Goal: Task Accomplishment & Management: Manage account settings

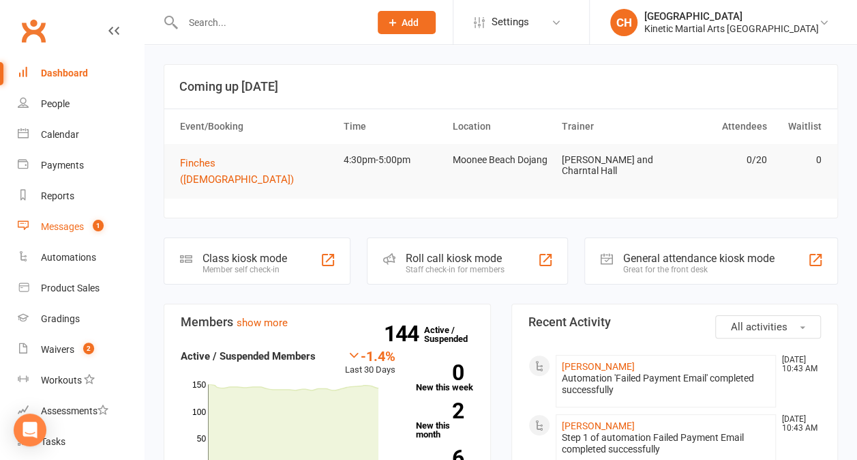
click at [75, 235] on link "Messages 1" at bounding box center [81, 226] width 126 height 31
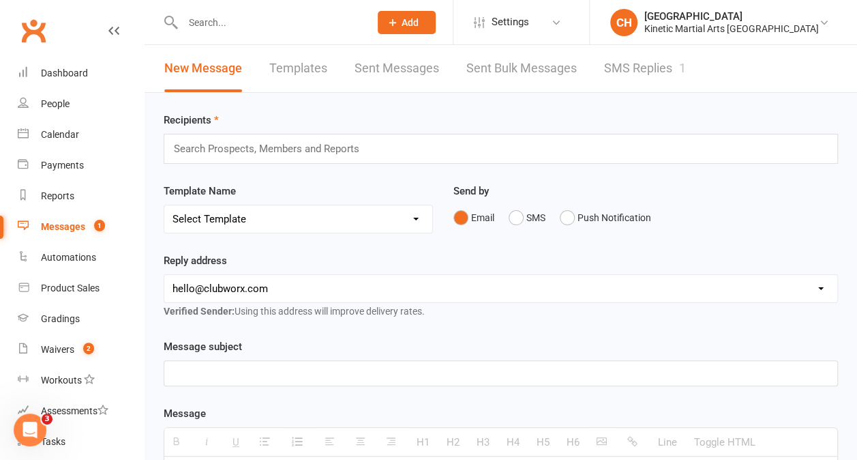
click at [644, 80] on link "SMS Replies 1" at bounding box center [645, 68] width 82 height 47
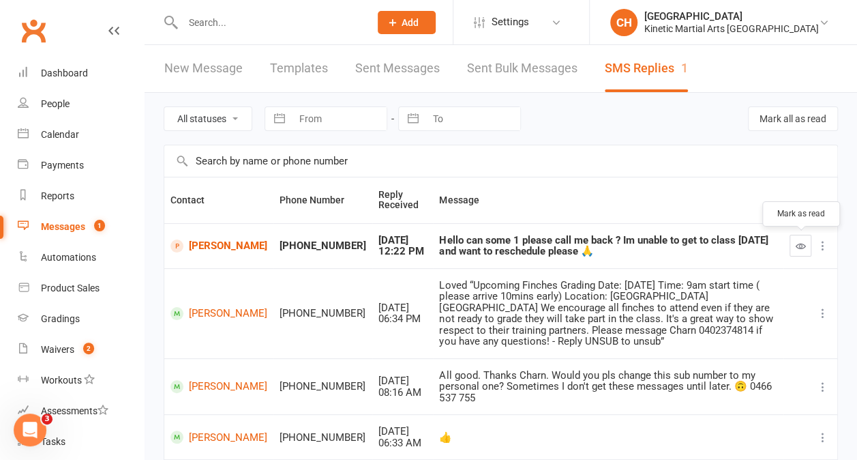
click at [808, 243] on button "button" at bounding box center [801, 246] width 22 height 22
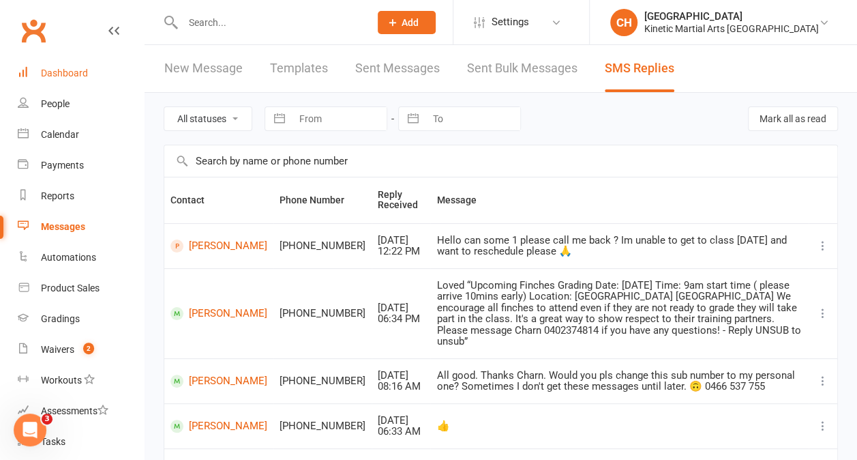
click at [78, 67] on div "Dashboard" at bounding box center [64, 72] width 47 height 11
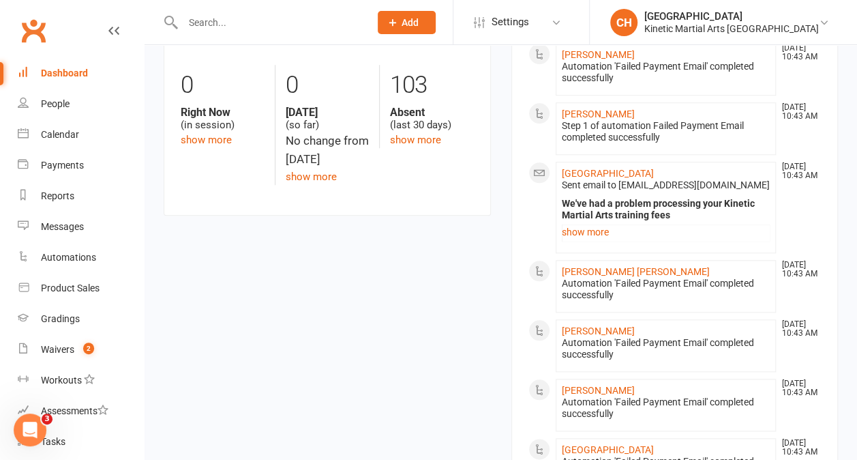
scroll to position [536, 0]
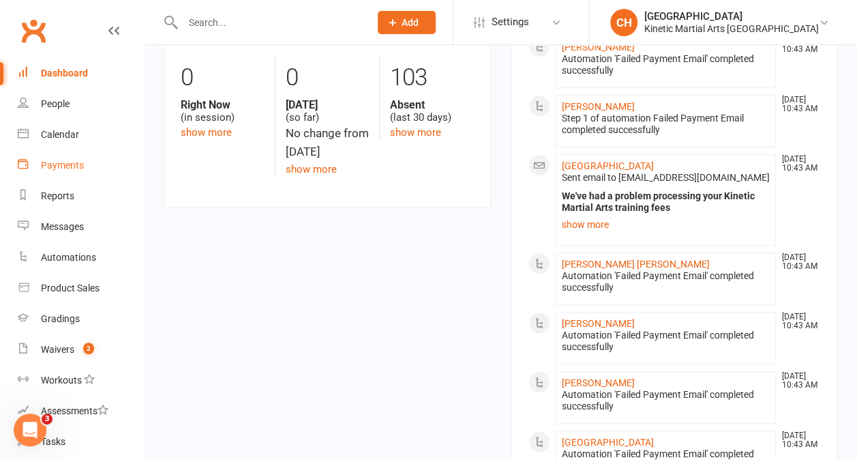
click at [52, 162] on div "Payments" at bounding box center [62, 165] width 43 height 11
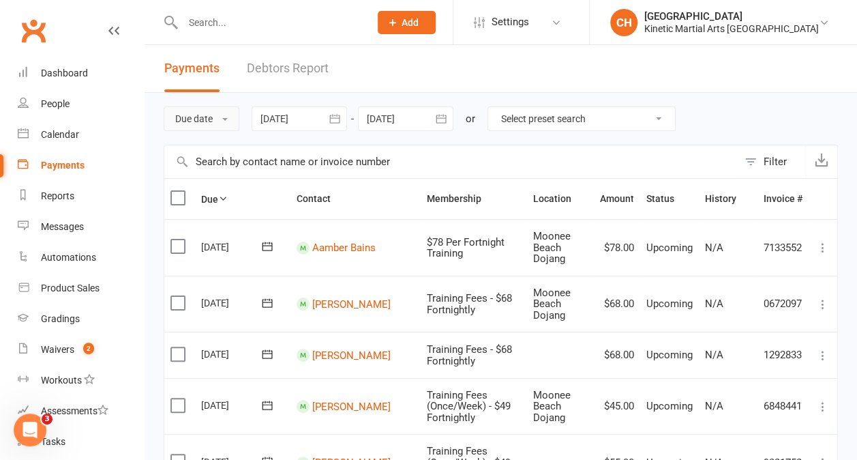
click at [228, 113] on button "Due date" at bounding box center [202, 118] width 76 height 25
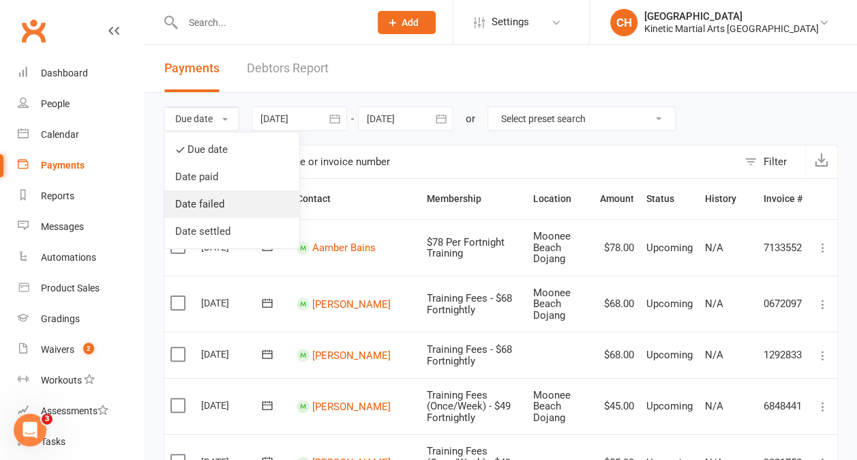
click at [217, 197] on link "Date failed" at bounding box center [231, 203] width 135 height 27
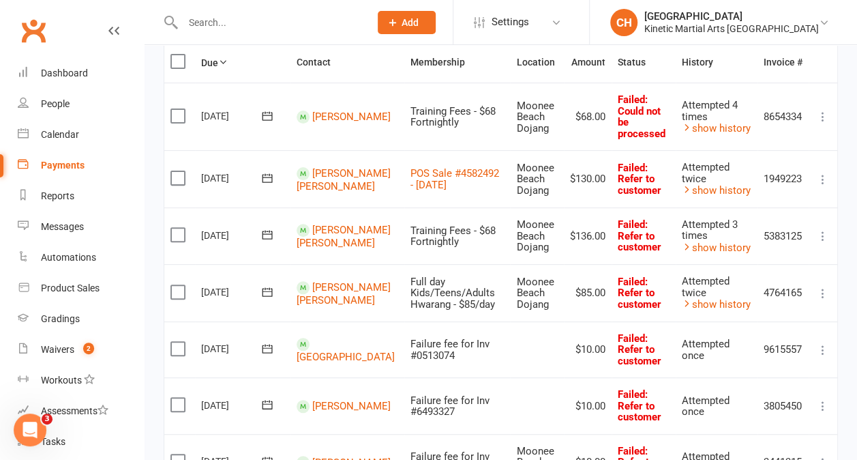
scroll to position [140, 0]
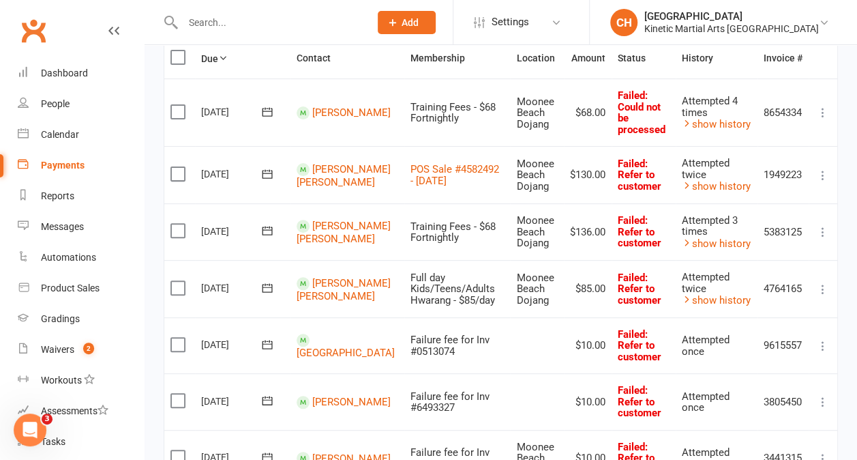
click at [173, 329] on td "Select this" at bounding box center [179, 345] width 31 height 57
click at [182, 339] on label at bounding box center [179, 344] width 18 height 14
click at [179, 337] on input "checkbox" at bounding box center [174, 337] width 9 height 0
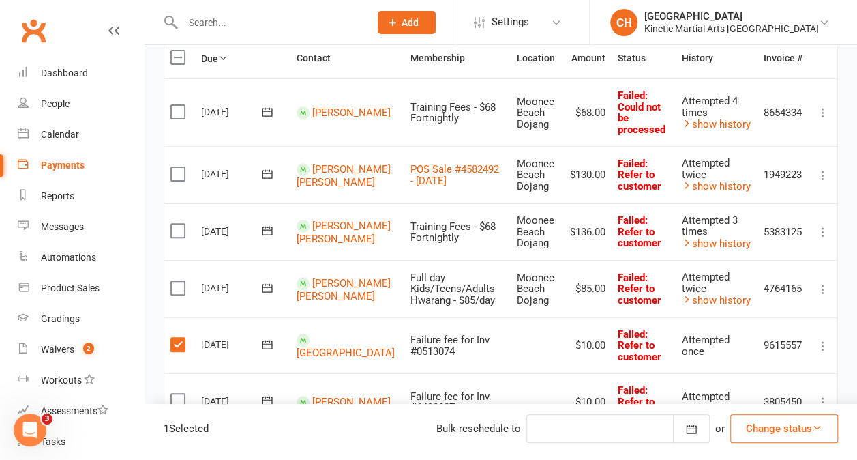
click at [179, 404] on td "Select this" at bounding box center [179, 401] width 31 height 57
click at [180, 396] on label at bounding box center [179, 400] width 18 height 14
click at [179, 393] on input "checkbox" at bounding box center [174, 393] width 9 height 0
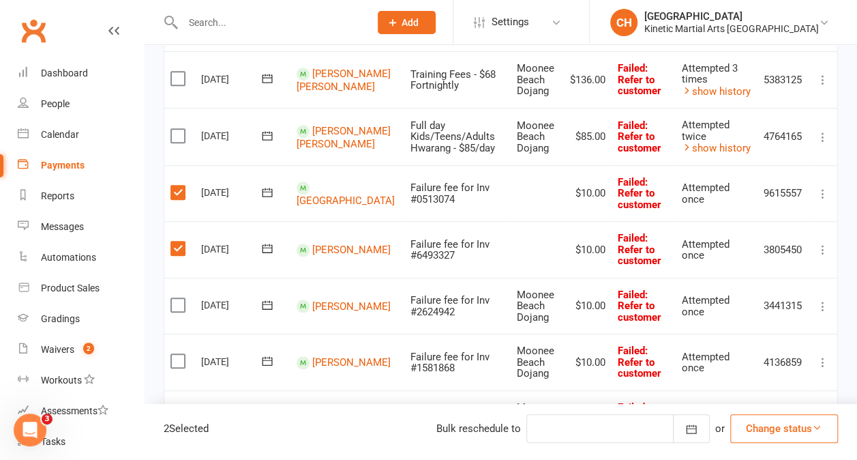
scroll to position [293, 0]
click at [172, 304] on label at bounding box center [179, 304] width 18 height 14
click at [172, 297] on input "checkbox" at bounding box center [174, 297] width 9 height 0
click at [181, 358] on label at bounding box center [179, 360] width 18 height 14
click at [179, 353] on input "checkbox" at bounding box center [174, 353] width 9 height 0
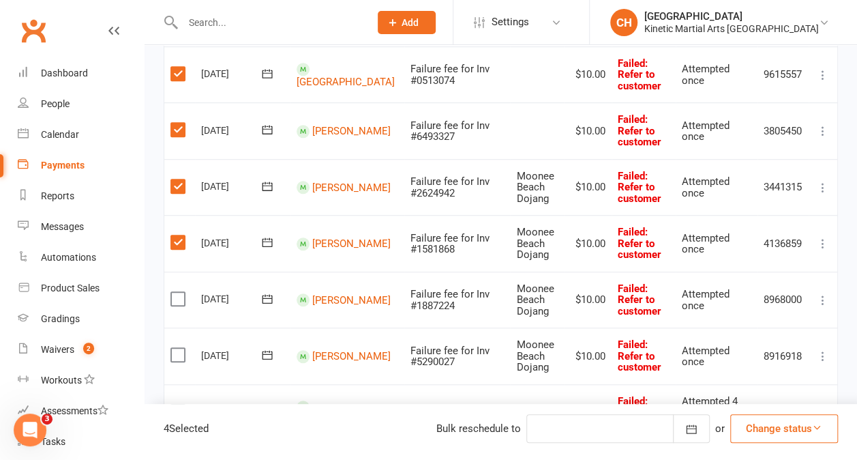
scroll to position [416, 0]
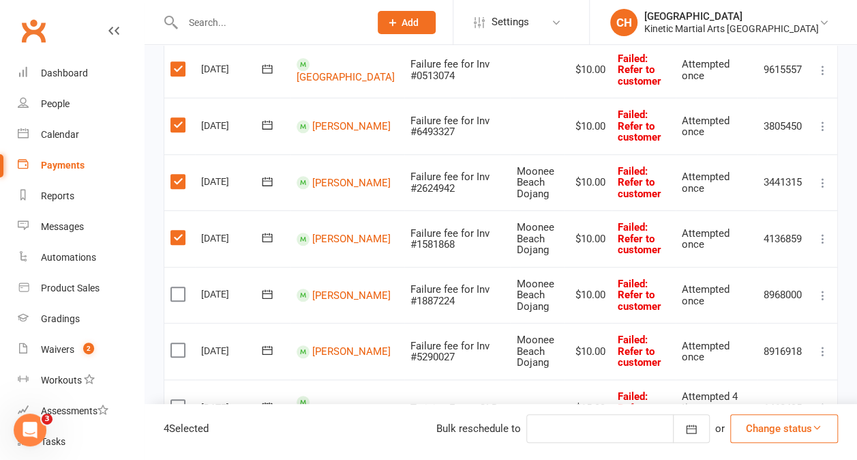
click at [176, 292] on label at bounding box center [179, 294] width 18 height 14
click at [176, 287] on input "checkbox" at bounding box center [174, 287] width 9 height 0
click at [179, 346] on label at bounding box center [179, 350] width 18 height 14
click at [179, 343] on input "checkbox" at bounding box center [174, 343] width 9 height 0
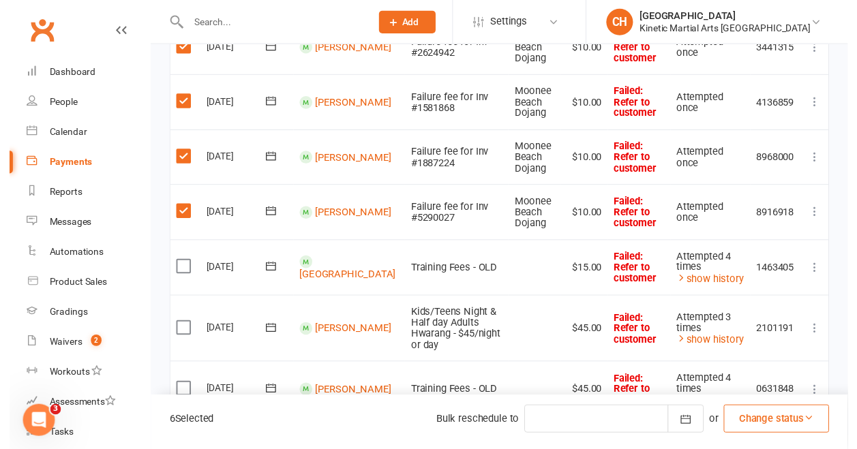
scroll to position [551, 0]
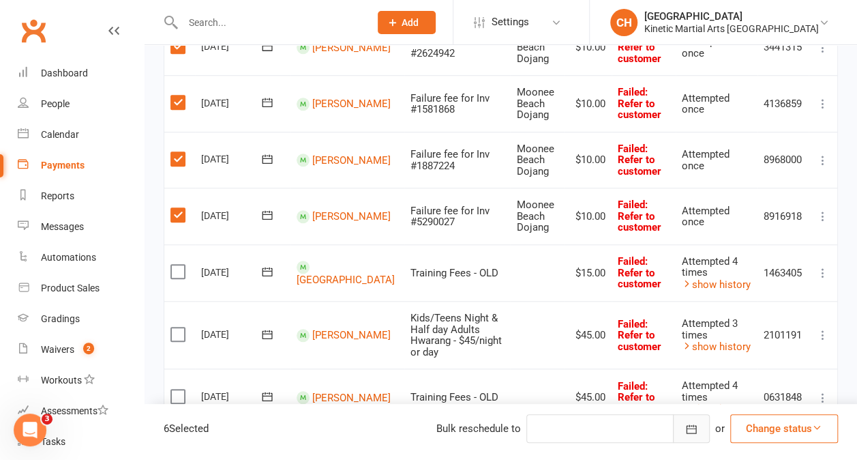
click at [687, 425] on icon "button" at bounding box center [692, 428] width 10 height 9
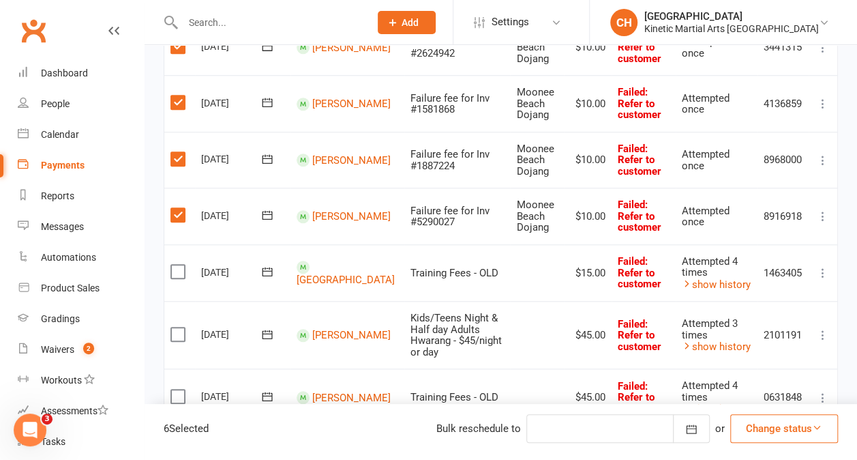
click at [821, 426] on icon "button" at bounding box center [817, 427] width 10 height 10
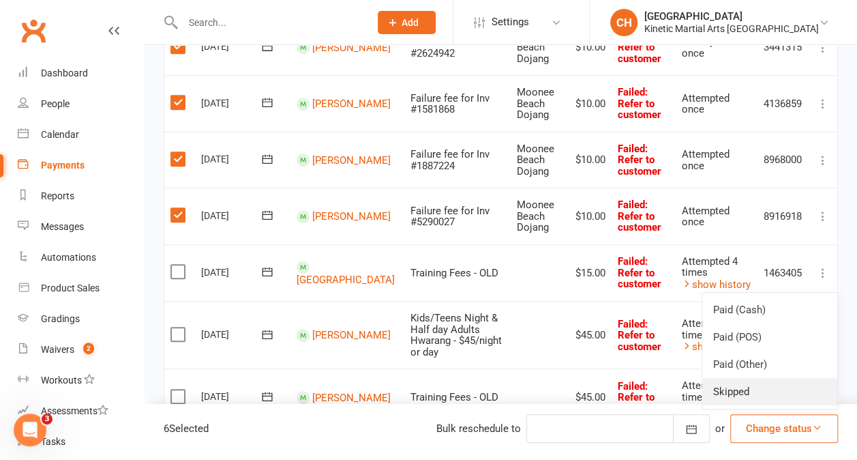
click at [737, 389] on link "Skipped" at bounding box center [769, 391] width 135 height 27
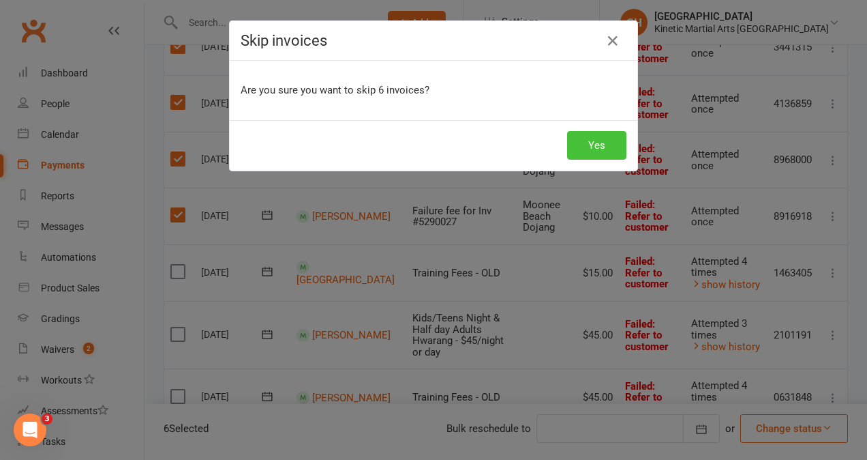
click at [601, 149] on button "Yes" at bounding box center [596, 145] width 59 height 29
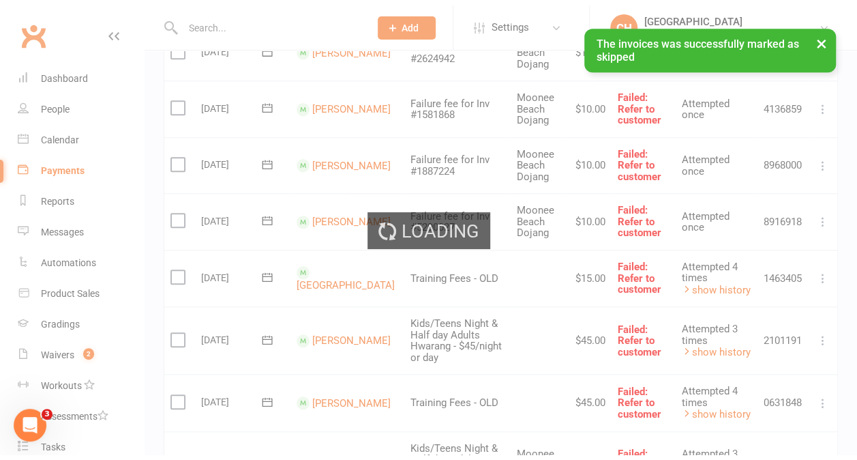
scroll to position [207, 0]
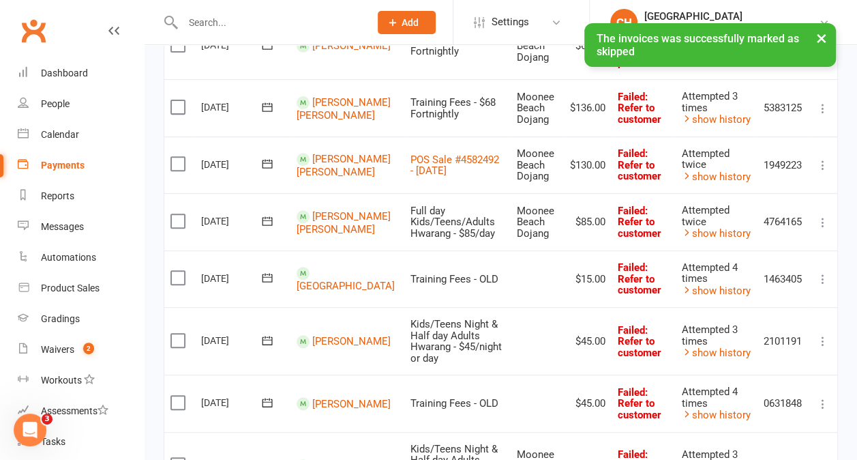
click at [179, 271] on label at bounding box center [179, 278] width 18 height 14
click at [179, 271] on input "checkbox" at bounding box center [174, 271] width 9 height 0
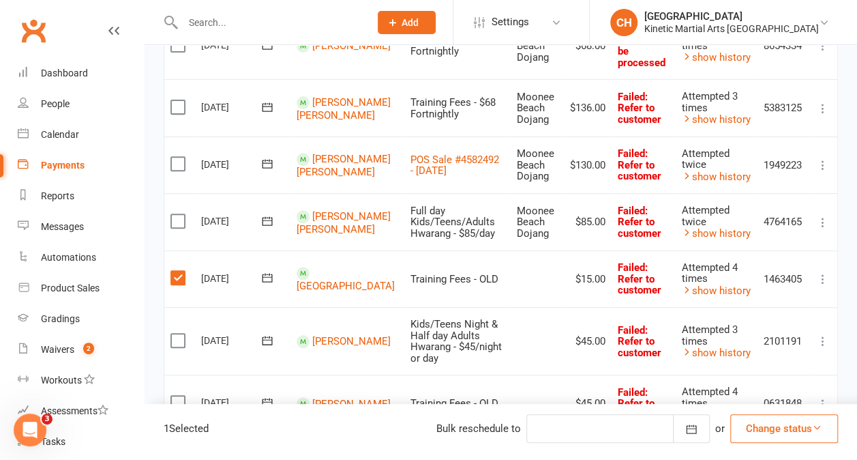
click at [179, 333] on label at bounding box center [179, 340] width 18 height 14
click at [179, 333] on input "checkbox" at bounding box center [174, 333] width 9 height 0
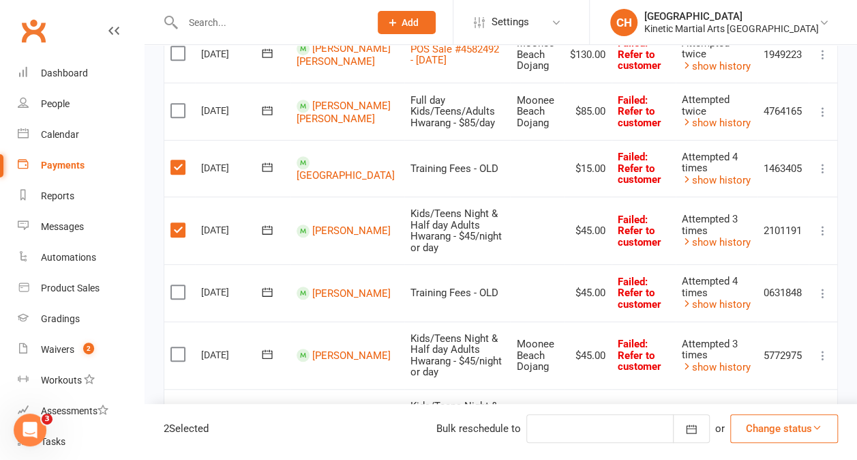
scroll to position [319, 0]
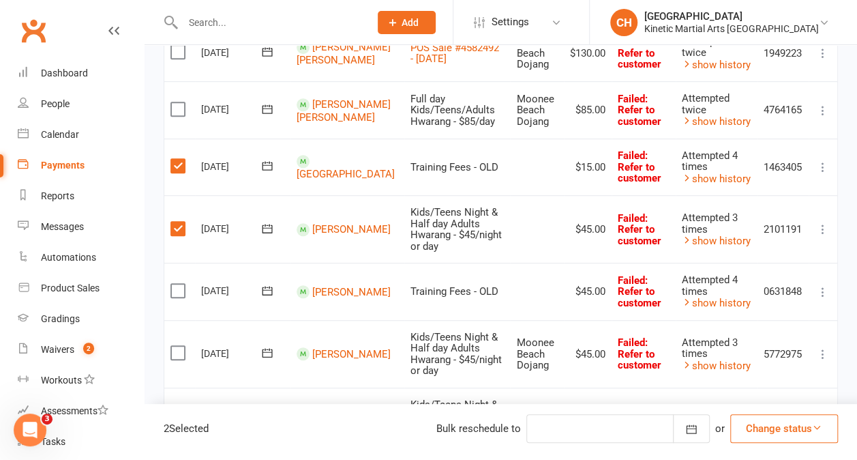
click at [173, 346] on label at bounding box center [179, 353] width 18 height 14
click at [173, 346] on input "checkbox" at bounding box center [174, 346] width 9 height 0
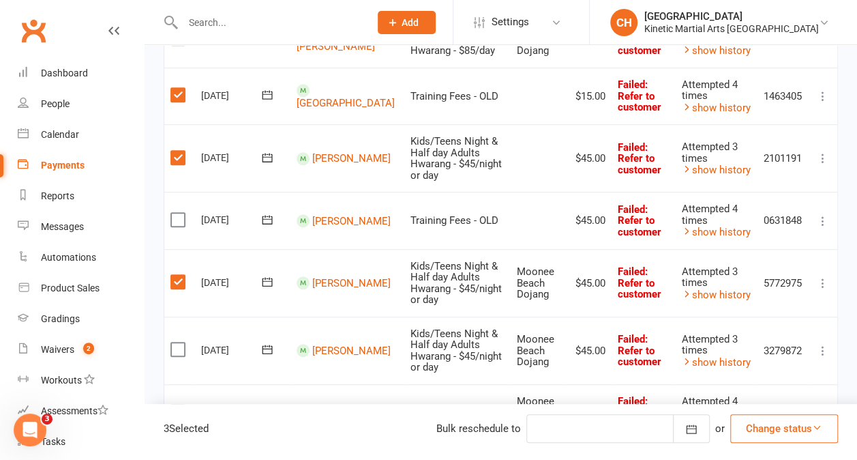
scroll to position [402, 0]
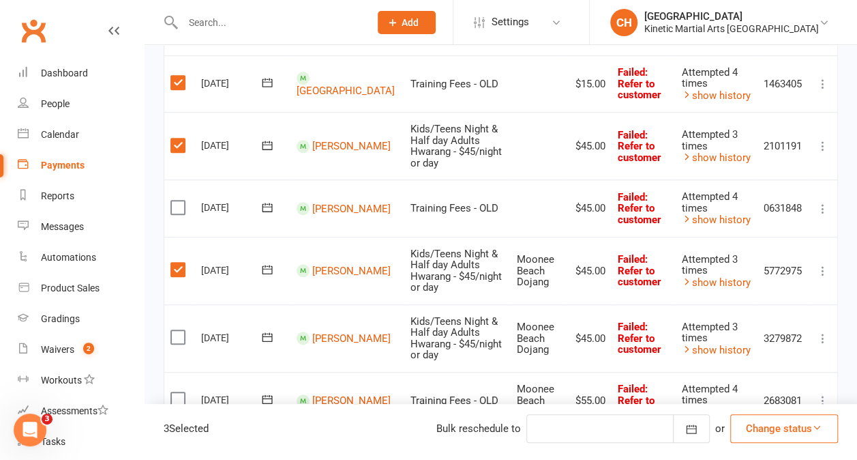
click at [178, 392] on label at bounding box center [179, 399] width 18 height 14
click at [178, 392] on input "checkbox" at bounding box center [174, 392] width 9 height 0
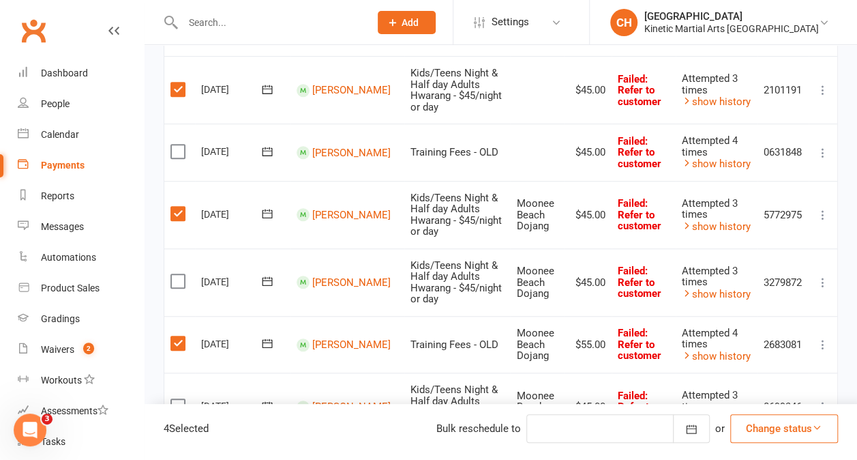
scroll to position [488, 0]
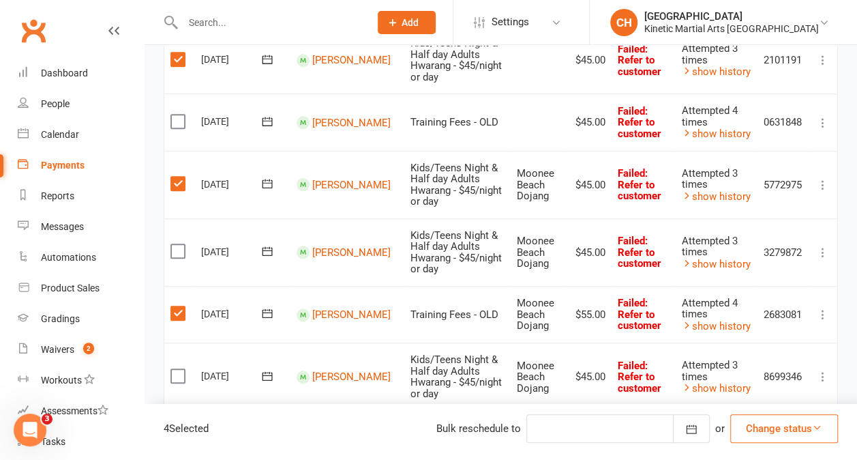
click at [181, 369] on label at bounding box center [179, 376] width 18 height 14
click at [179, 369] on input "checkbox" at bounding box center [174, 369] width 9 height 0
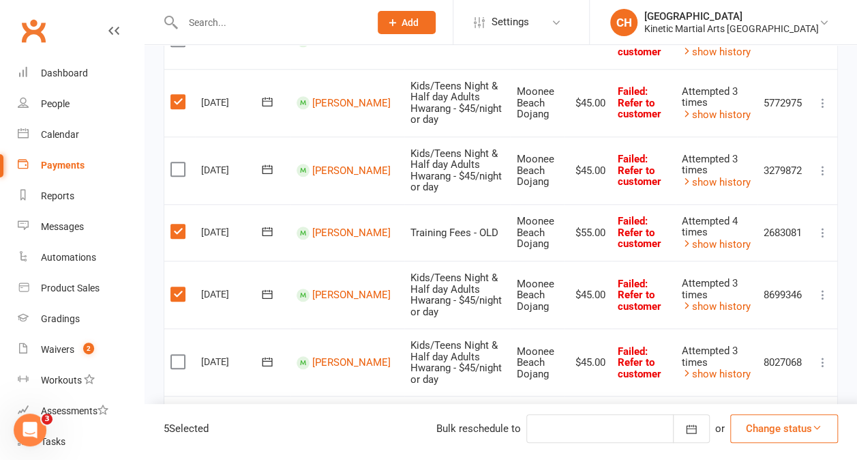
scroll to position [573, 0]
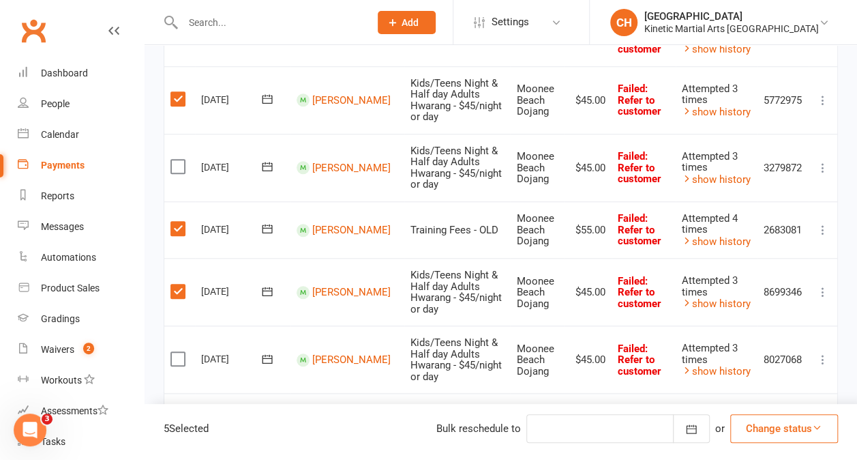
click at [176, 352] on label at bounding box center [179, 359] width 18 height 14
click at [176, 352] on input "checkbox" at bounding box center [174, 352] width 9 height 0
click at [675, 428] on button "button" at bounding box center [691, 428] width 37 height 29
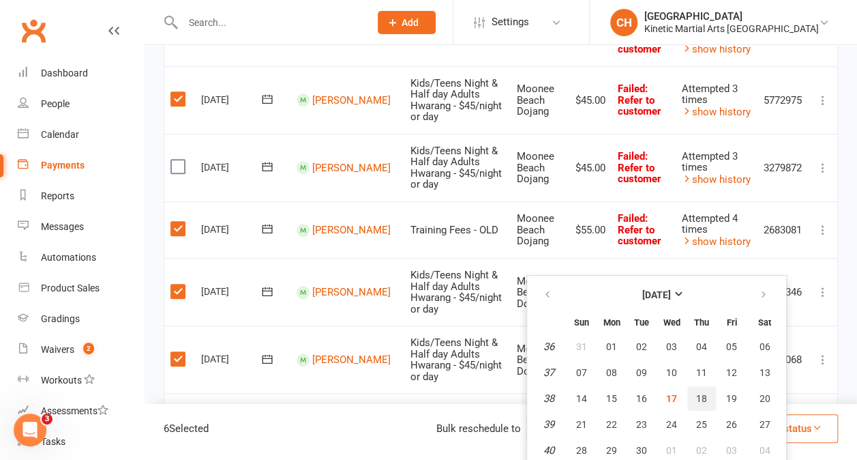
click at [707, 400] on span "18" at bounding box center [701, 398] width 11 height 11
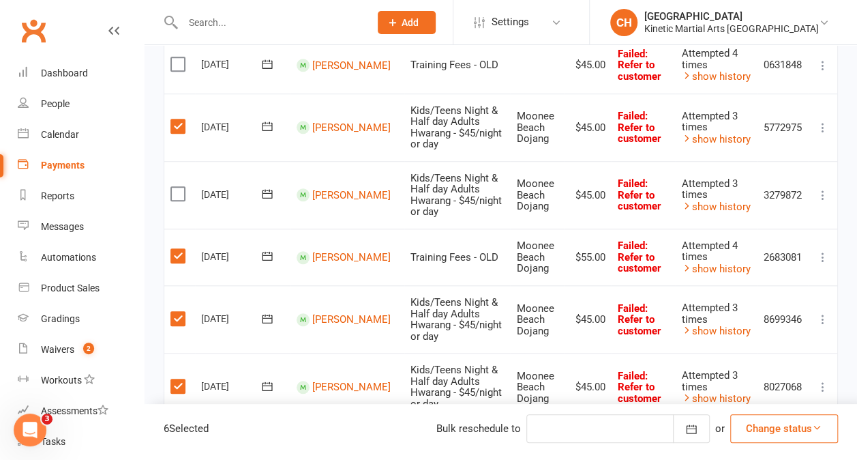
scroll to position [545, 0]
click at [179, 249] on label at bounding box center [179, 256] width 18 height 14
click at [179, 249] on input "checkbox" at bounding box center [174, 249] width 9 height 0
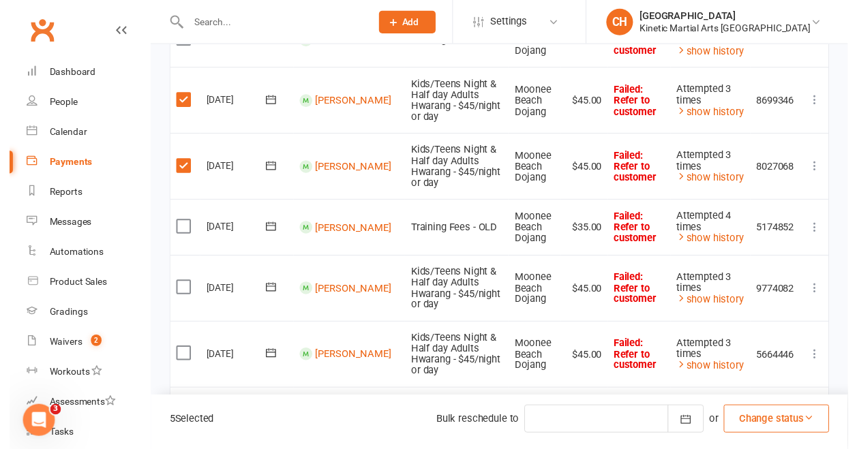
scroll to position [766, 0]
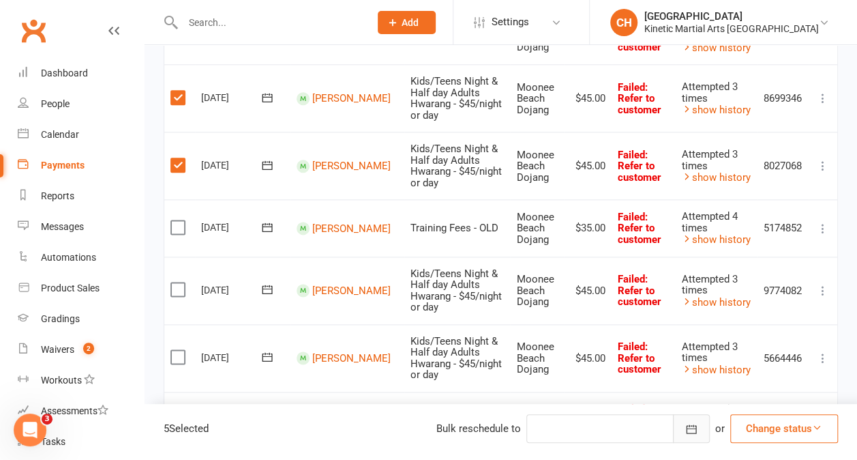
click at [685, 425] on icon "button" at bounding box center [692, 429] width 14 height 14
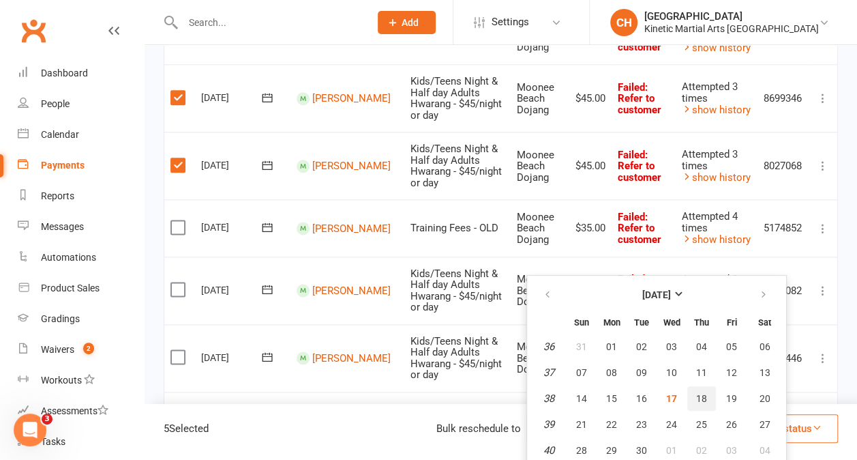
click at [707, 395] on span "18" at bounding box center [701, 398] width 11 height 11
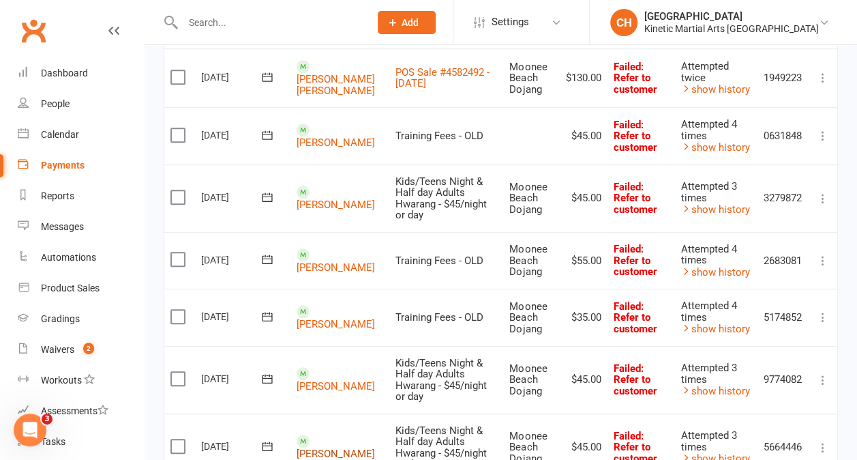
scroll to position [427, 0]
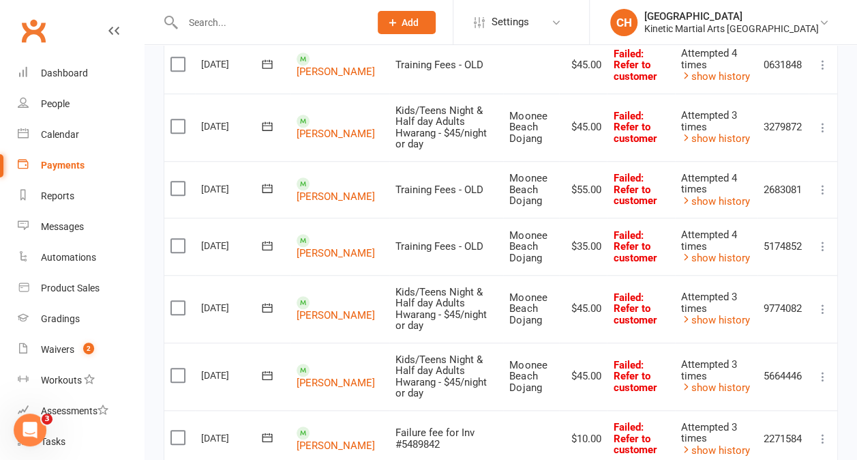
click at [179, 368] on label at bounding box center [179, 375] width 18 height 14
click at [179, 368] on input "checkbox" at bounding box center [174, 368] width 9 height 0
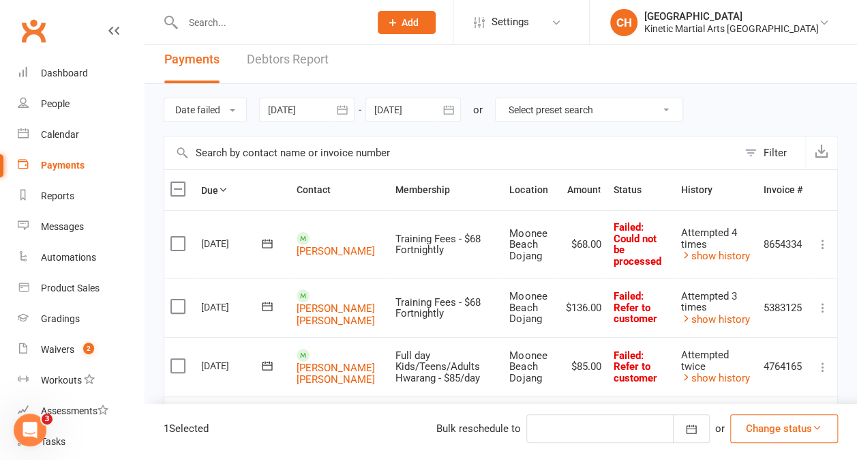
scroll to position [0, 0]
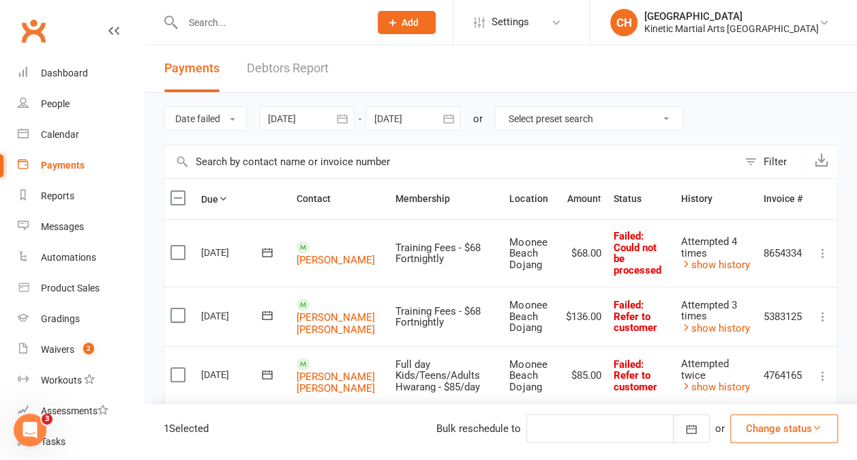
click at [262, 161] on input "text" at bounding box center [450, 161] width 573 height 33
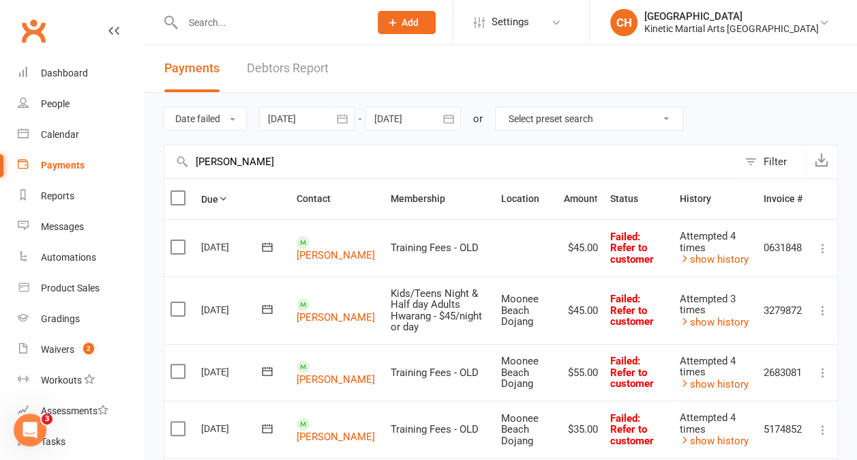
type input "[PERSON_NAME]"
click at [181, 421] on label at bounding box center [179, 428] width 18 height 14
click at [179, 421] on input "checkbox" at bounding box center [174, 421] width 9 height 0
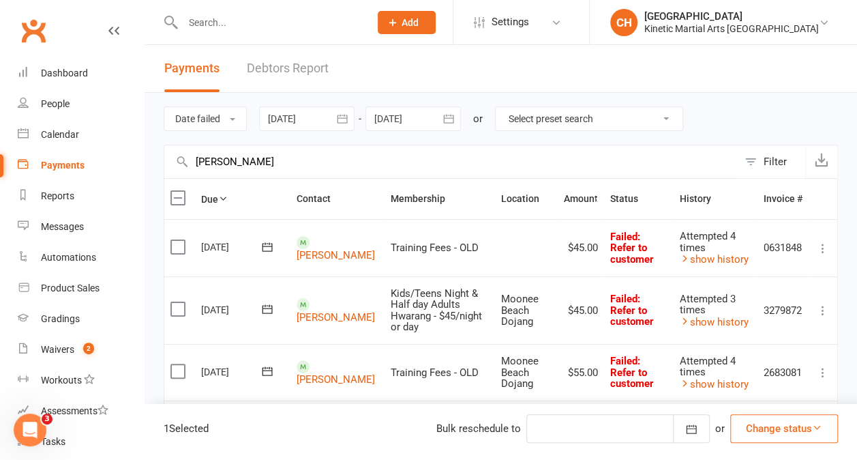
click at [173, 364] on label at bounding box center [179, 371] width 18 height 14
click at [173, 364] on input "checkbox" at bounding box center [174, 364] width 9 height 0
click at [181, 302] on label at bounding box center [179, 309] width 18 height 14
click at [179, 302] on input "checkbox" at bounding box center [174, 302] width 9 height 0
click at [180, 247] on label at bounding box center [179, 247] width 18 height 14
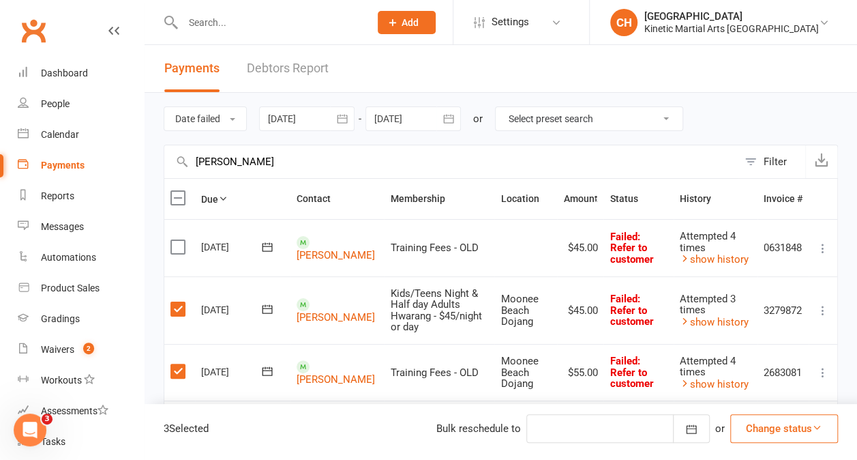
click at [179, 240] on input "checkbox" at bounding box center [174, 240] width 9 height 0
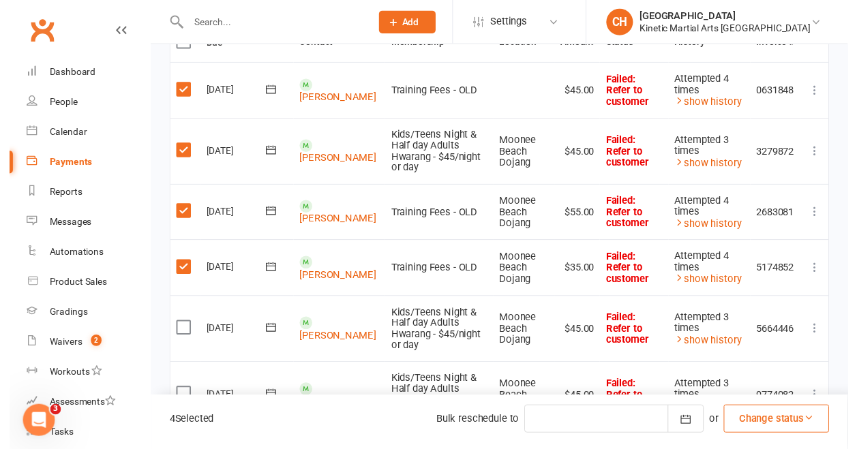
scroll to position [156, 0]
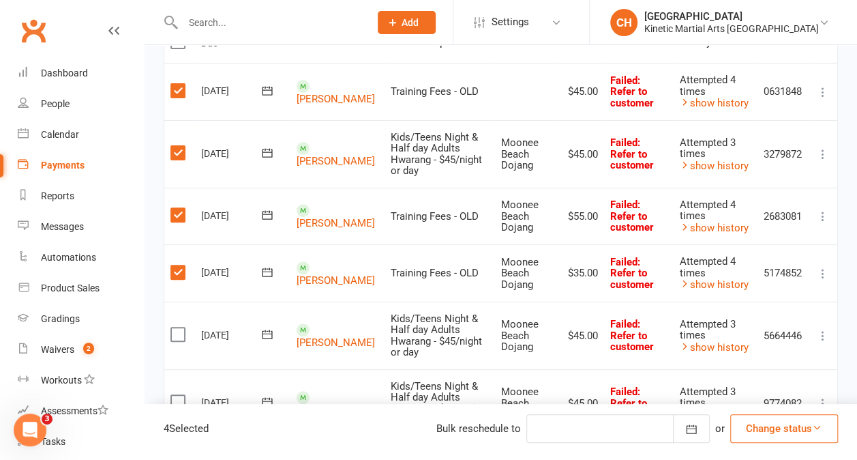
click at [176, 327] on label at bounding box center [179, 334] width 18 height 14
click at [176, 327] on input "checkbox" at bounding box center [174, 327] width 9 height 0
click at [682, 431] on button "button" at bounding box center [691, 428] width 37 height 29
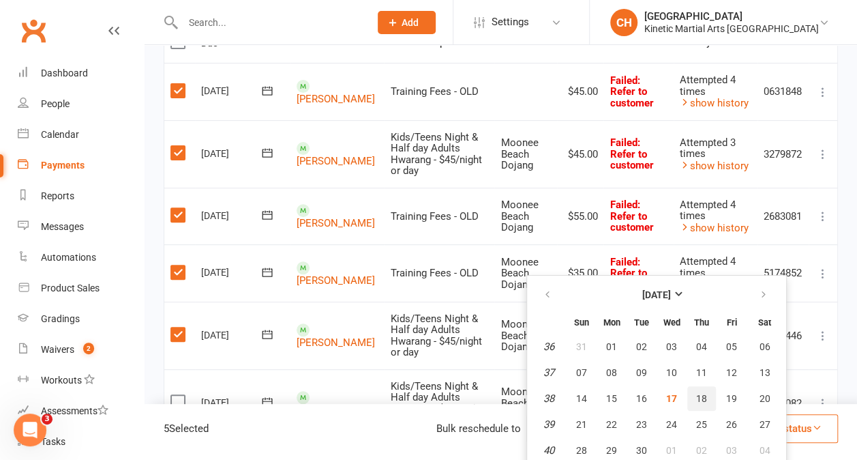
click at [707, 398] on span "18" at bounding box center [701, 398] width 11 height 11
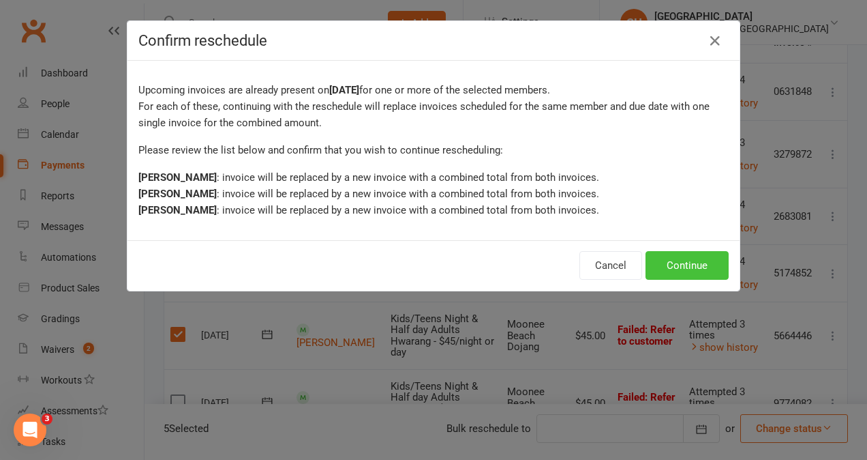
click at [709, 267] on button "Continue" at bounding box center [687, 265] width 83 height 29
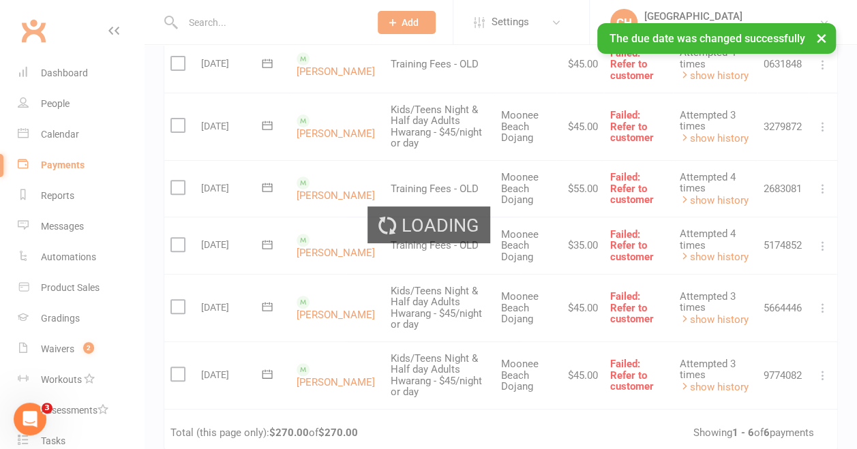
scroll to position [52, 0]
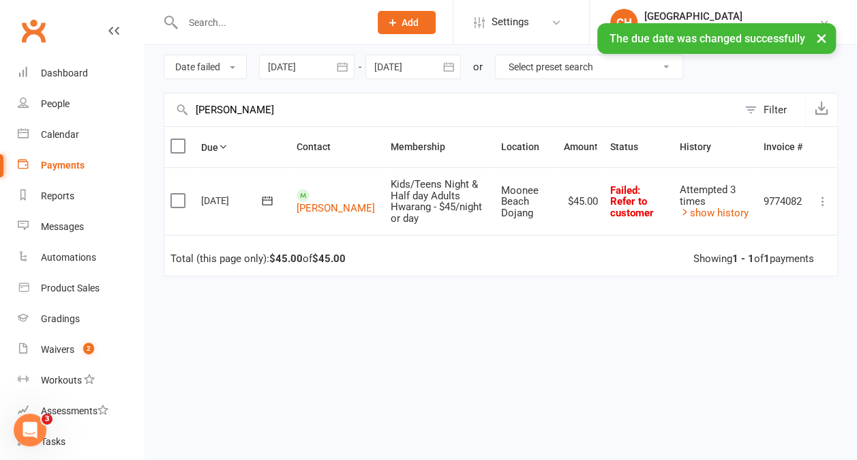
click at [175, 194] on label at bounding box center [179, 201] width 18 height 14
click at [175, 194] on input "checkbox" at bounding box center [174, 194] width 9 height 0
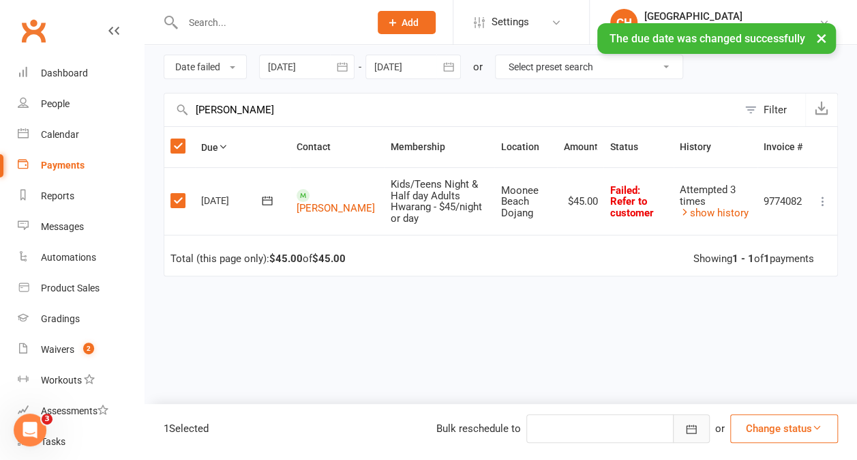
click at [697, 436] on button "button" at bounding box center [691, 428] width 37 height 29
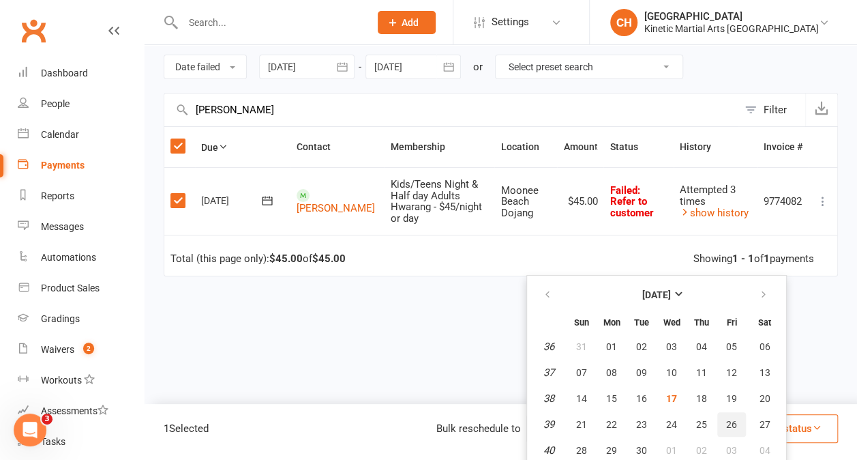
click at [737, 421] on span "26" at bounding box center [731, 424] width 11 height 11
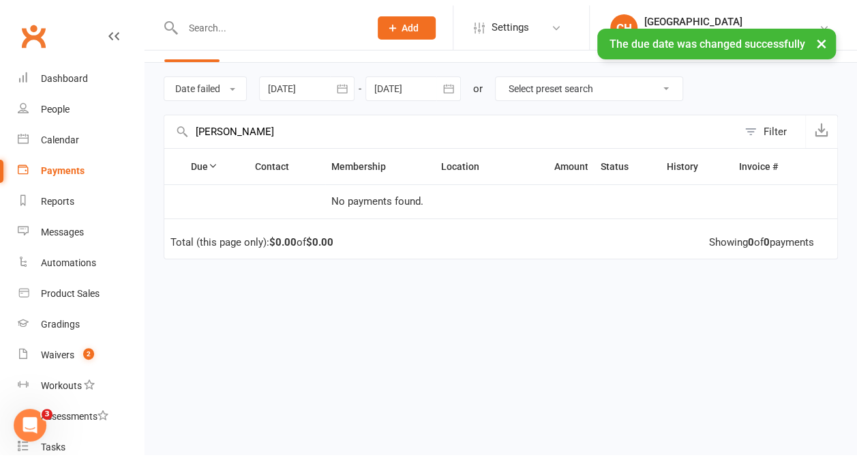
scroll to position [24, 0]
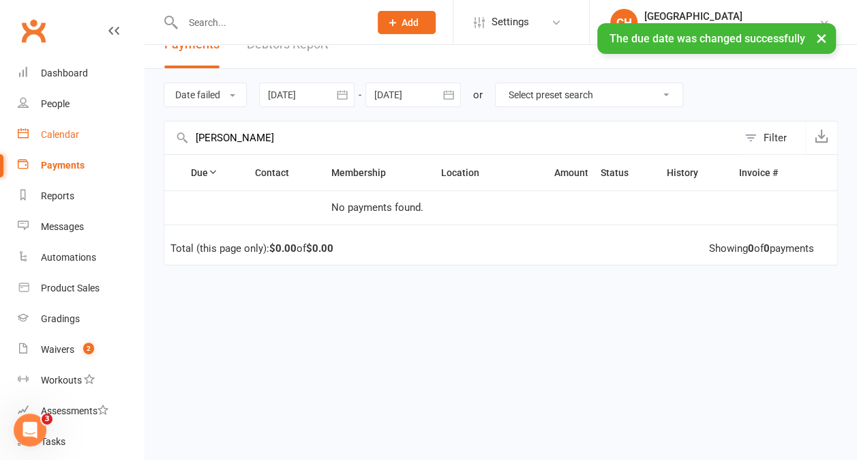
drag, startPoint x: 232, startPoint y: 133, endPoint x: 65, endPoint y: 138, distance: 166.4
click at [65, 138] on ui-view "Prospect Member Non-attending contact Class / event Appointment Grading event T…" at bounding box center [428, 211] width 857 height 462
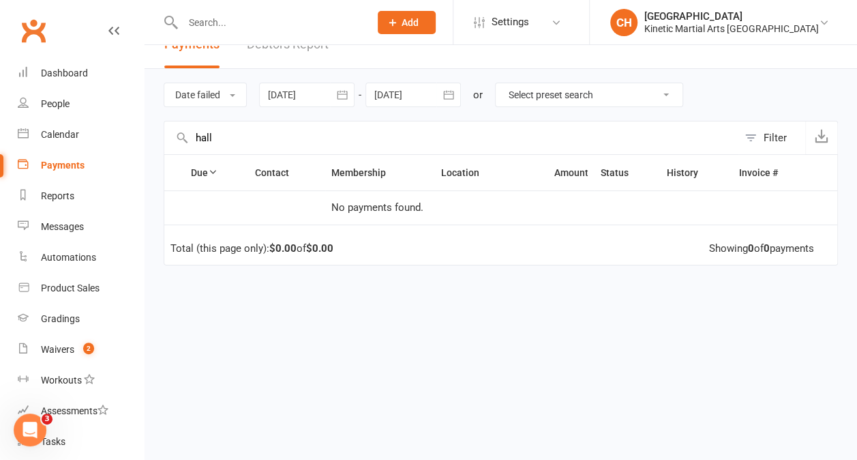
scroll to position [0, 0]
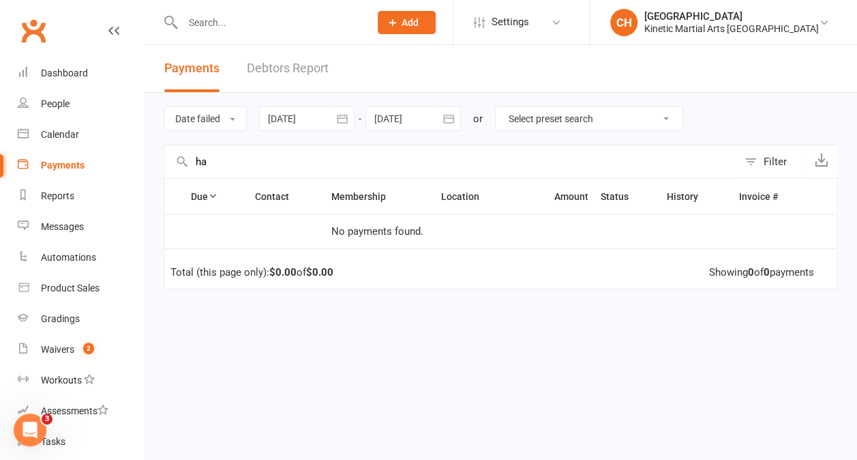
type input "h"
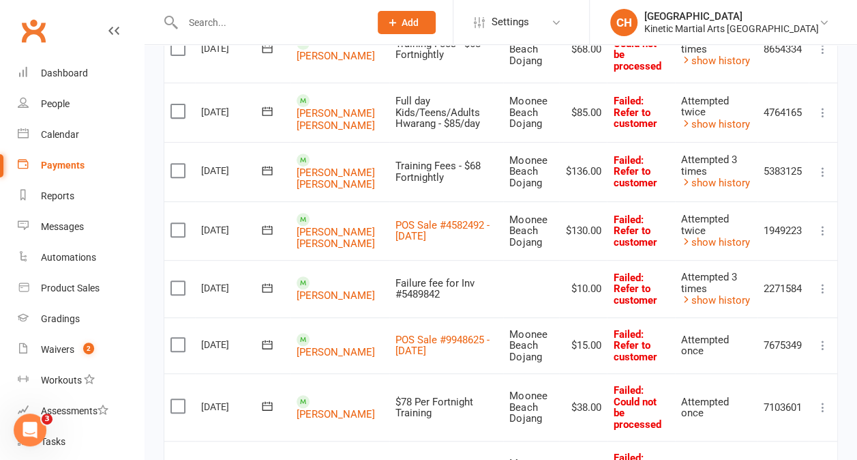
scroll to position [205, 0]
click at [178, 280] on label at bounding box center [179, 287] width 18 height 14
click at [178, 280] on input "checkbox" at bounding box center [174, 280] width 9 height 0
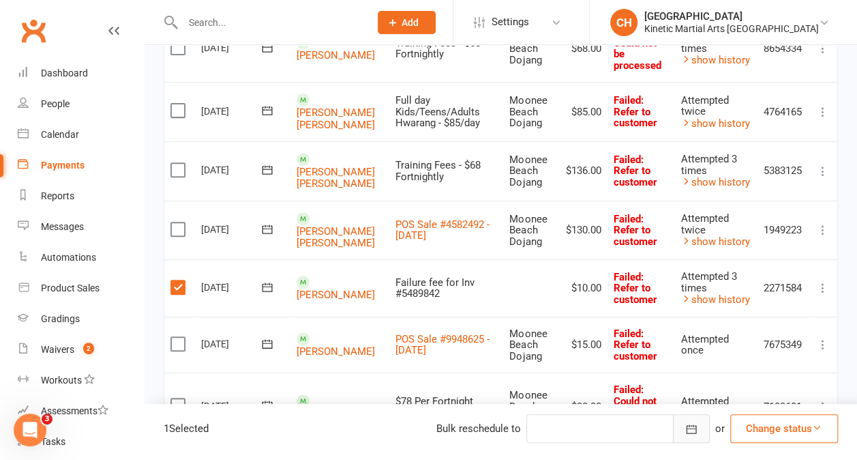
click at [700, 432] on button "button" at bounding box center [691, 428] width 37 height 29
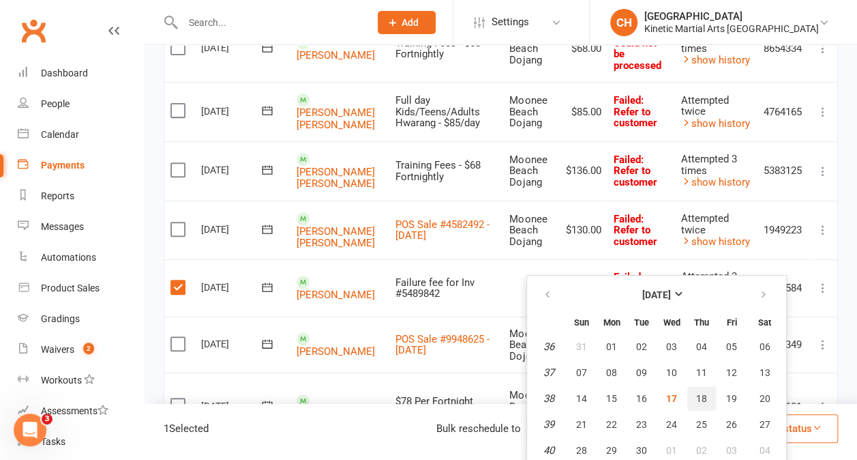
click at [716, 390] on button "18" at bounding box center [701, 398] width 29 height 25
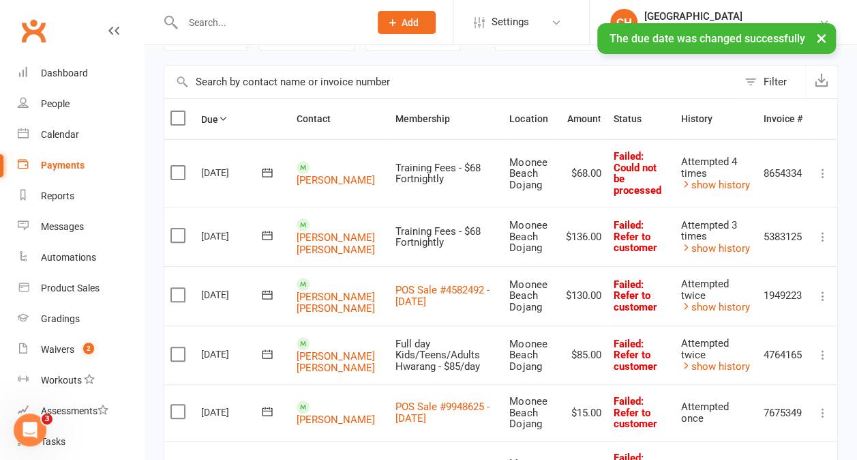
scroll to position [0, 0]
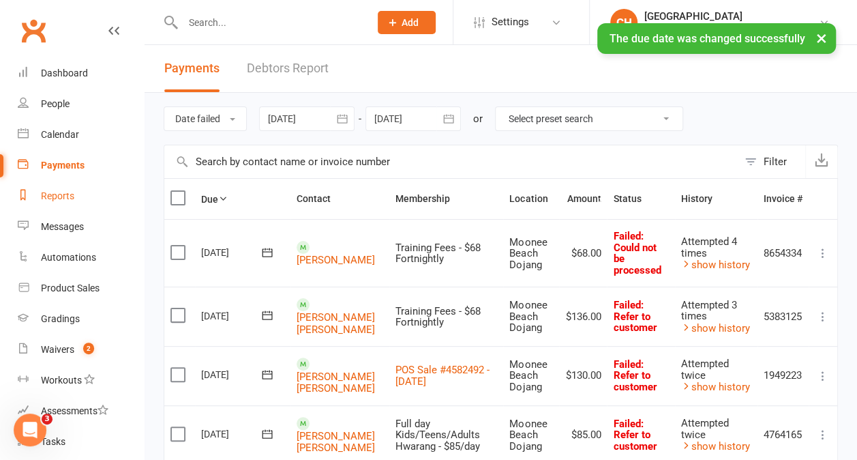
click at [75, 196] on link "Reports" at bounding box center [81, 196] width 126 height 31
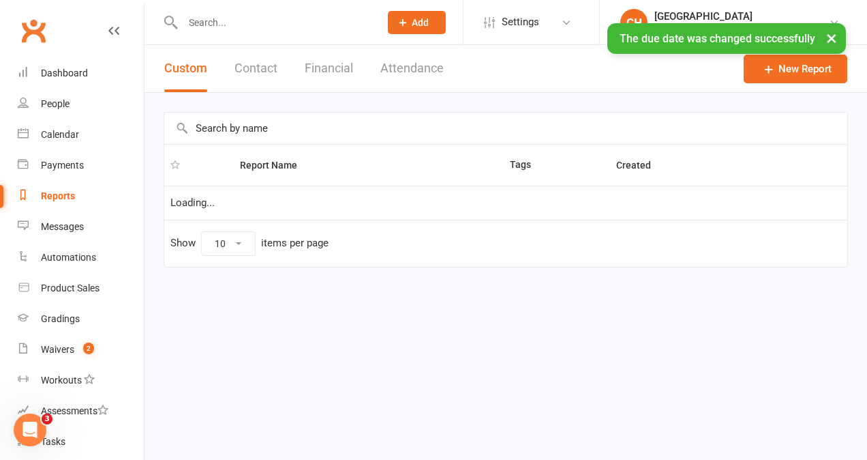
select select "50"
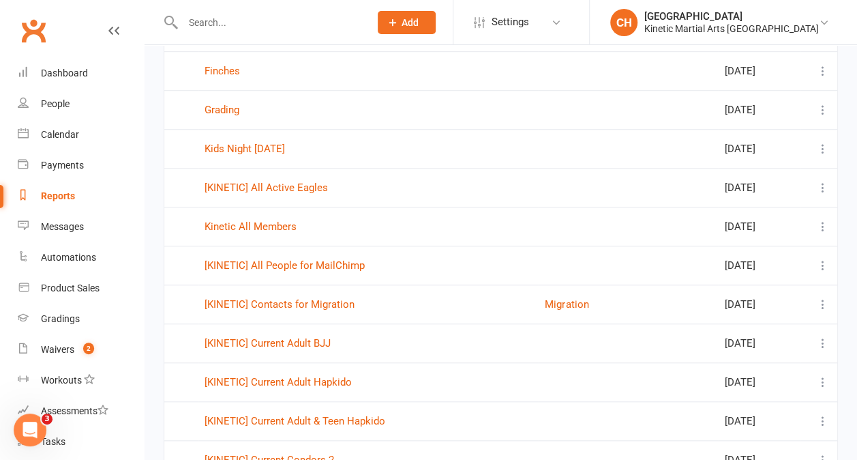
scroll to position [485, 0]
click at [282, 147] on link "Kids Night [DATE]" at bounding box center [245, 148] width 80 height 12
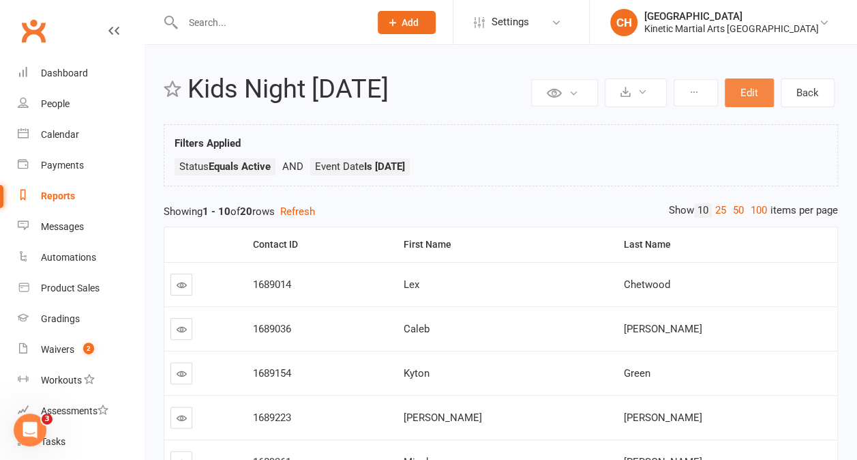
click at [750, 87] on button "Edit" at bounding box center [749, 92] width 49 height 29
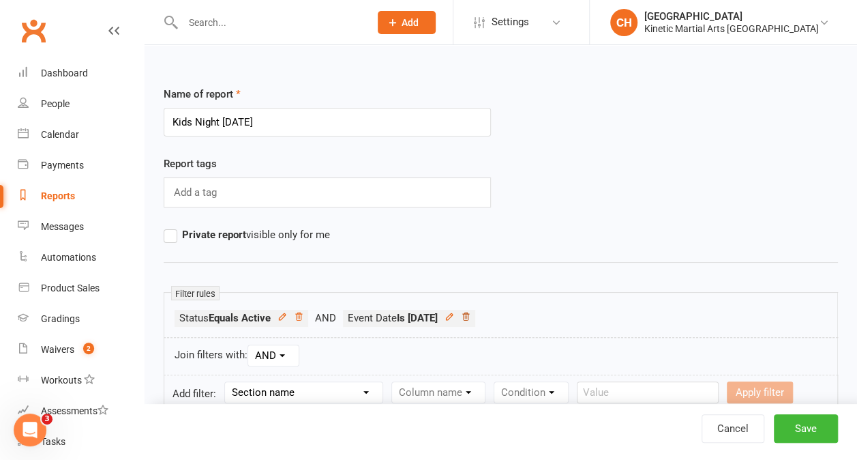
click at [470, 315] on icon at bounding box center [466, 317] width 10 height 10
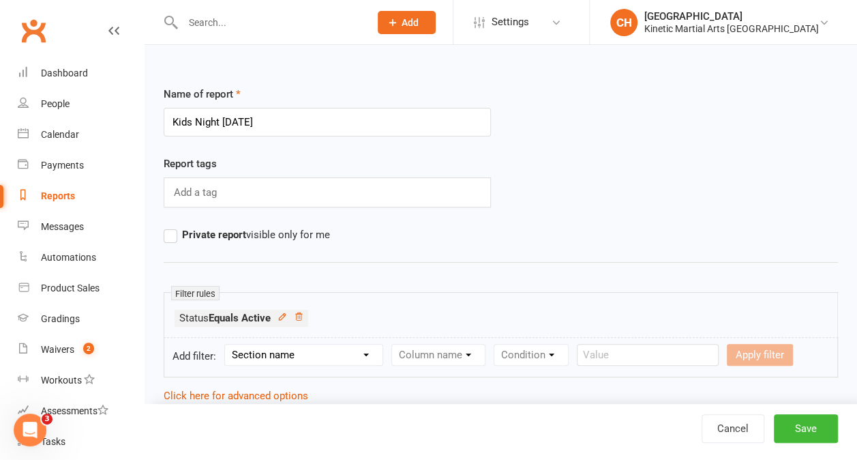
click at [376, 357] on select "Section name Contact Attendance Aggregate Payment Booking Waitlist Attendees Ca…" at bounding box center [303, 354] width 157 height 20
select select "3"
click at [227, 344] on select "Section name Contact Attendance Aggregate Payment Booking Waitlist Attendees Ca…" at bounding box center [303, 354] width 157 height 20
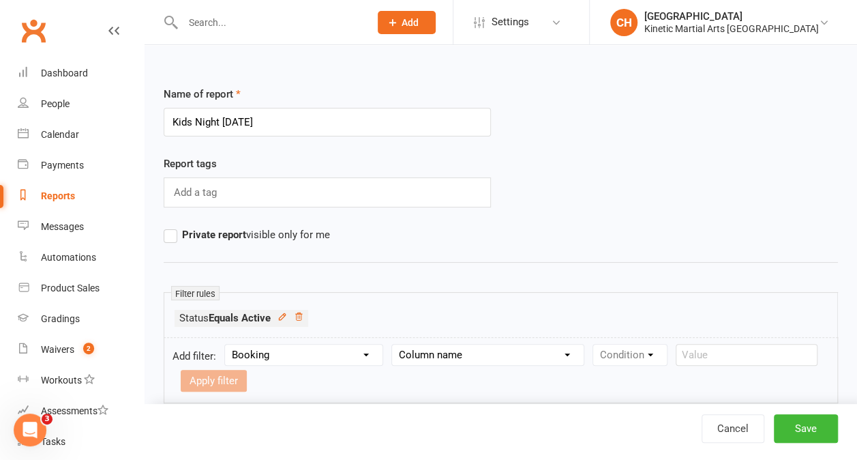
click at [477, 356] on select "Column name Event Name Event Type Event Date Event Day Event Month Event Starts…" at bounding box center [488, 354] width 192 height 20
select select "2"
click at [393, 344] on select "Column name Event Name Event Type Event Date Event Day Event Month Event Starts…" at bounding box center [488, 354] width 192 height 20
click at [666, 359] on select "Condition Is Is not Before After Before or on After or on Is blank Is not blank" at bounding box center [636, 354] width 86 height 20
select select "0"
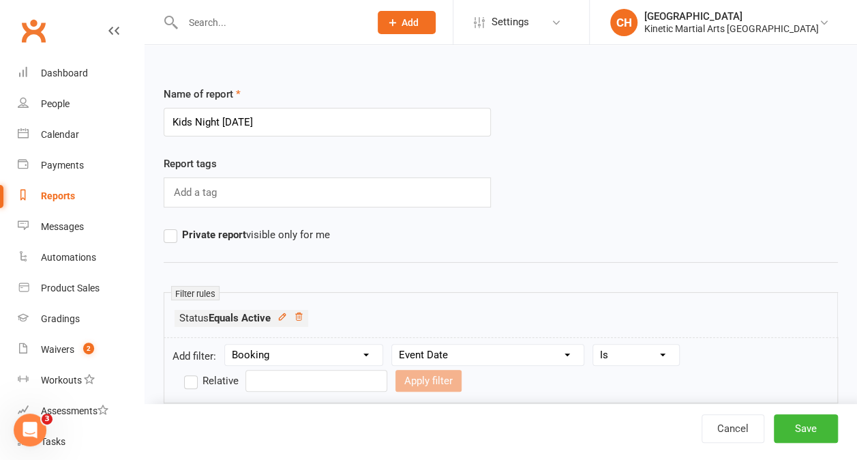
click at [594, 344] on select "Condition Is Is not Before After Before or on After or on Is blank Is not blank" at bounding box center [636, 354] width 86 height 20
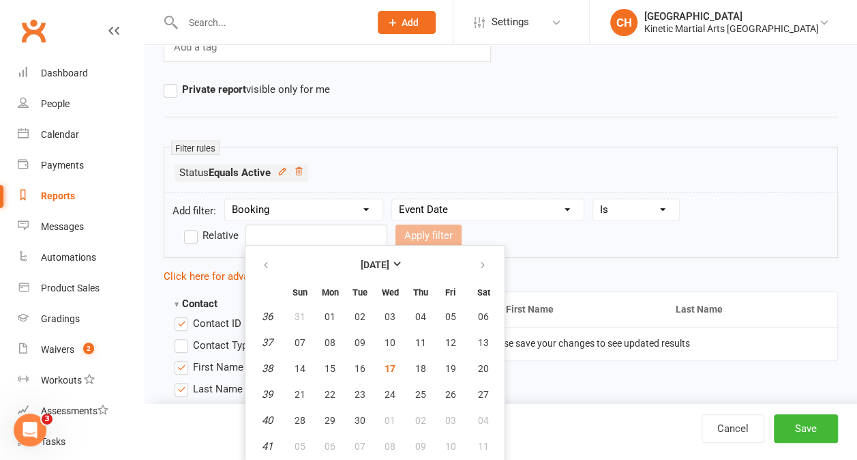
click at [300, 226] on input "text" at bounding box center [316, 235] width 142 height 22
click at [455, 343] on button "12" at bounding box center [450, 342] width 29 height 25
type input "[DATE]"
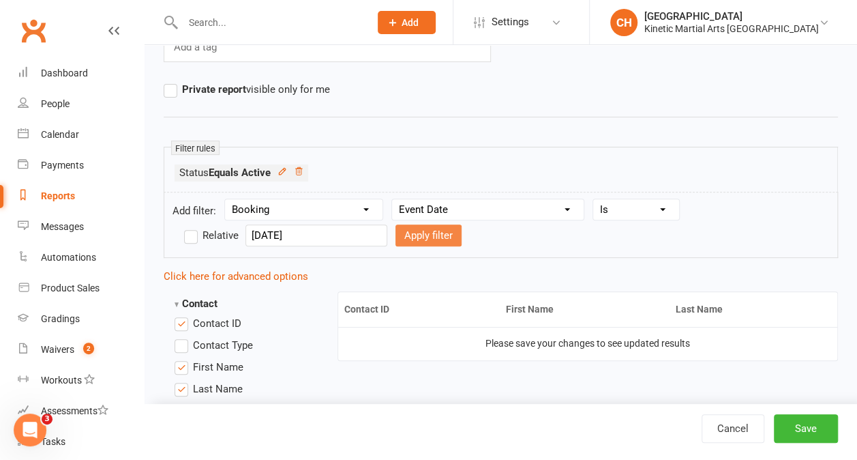
click at [395, 232] on button "Apply filter" at bounding box center [428, 235] width 66 height 22
select select
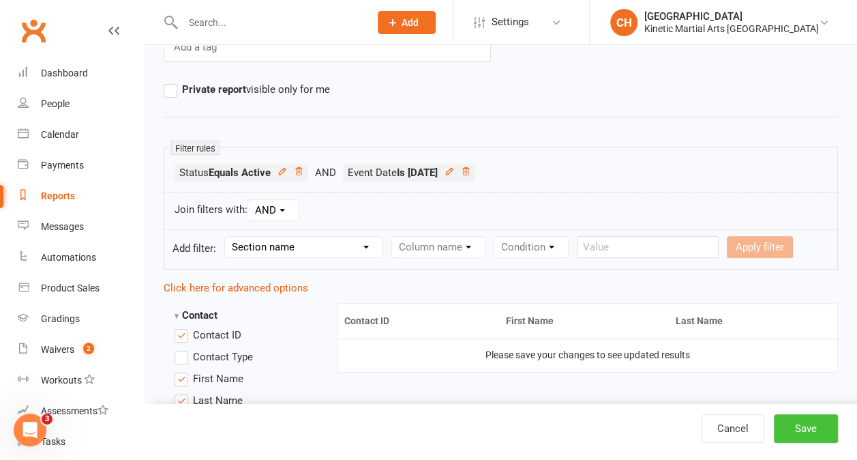
click at [805, 424] on button "Save" at bounding box center [806, 428] width 64 height 29
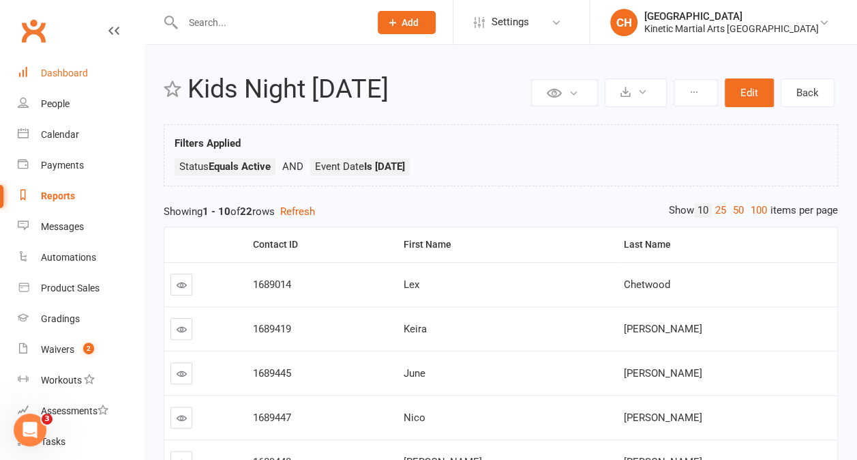
click at [81, 71] on div "Dashboard" at bounding box center [64, 72] width 47 height 11
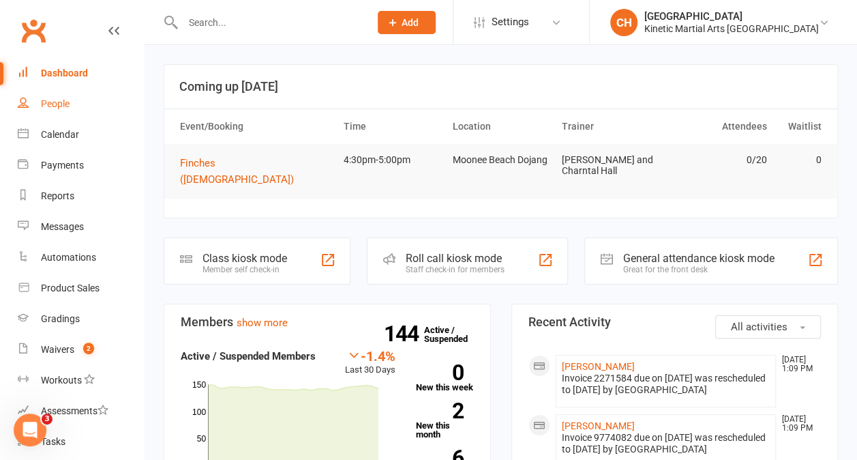
click at [42, 102] on div "People" at bounding box center [55, 103] width 29 height 11
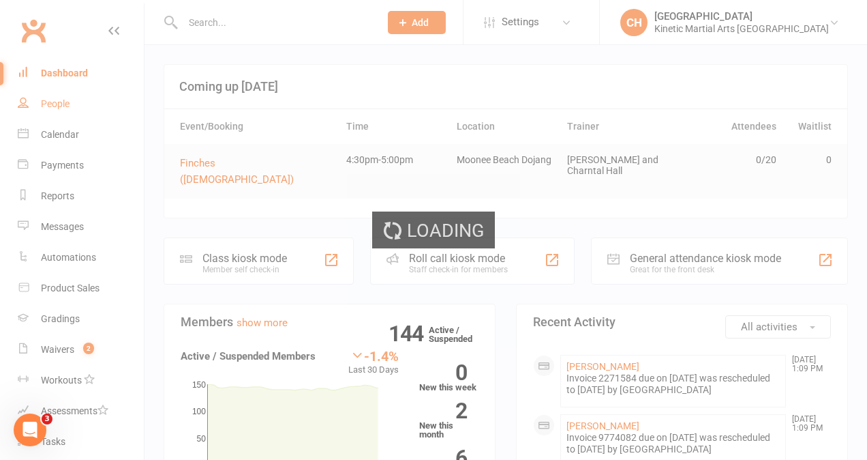
select select "100"
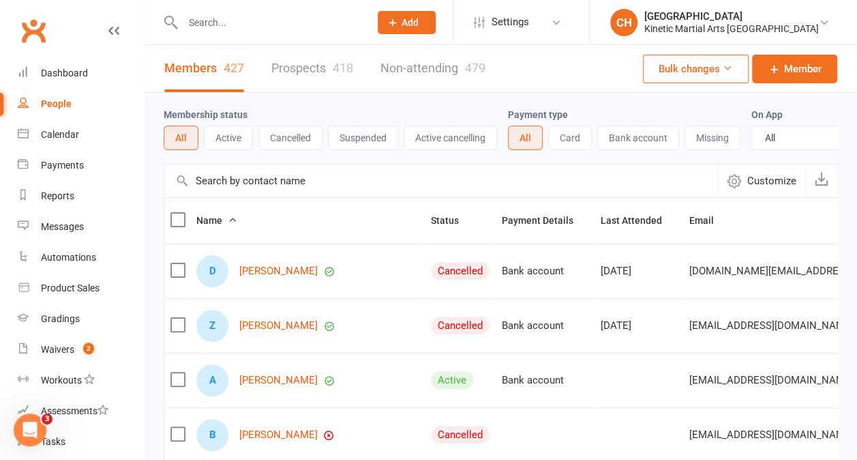
click at [735, 65] on button "Bulk changes" at bounding box center [696, 69] width 106 height 29
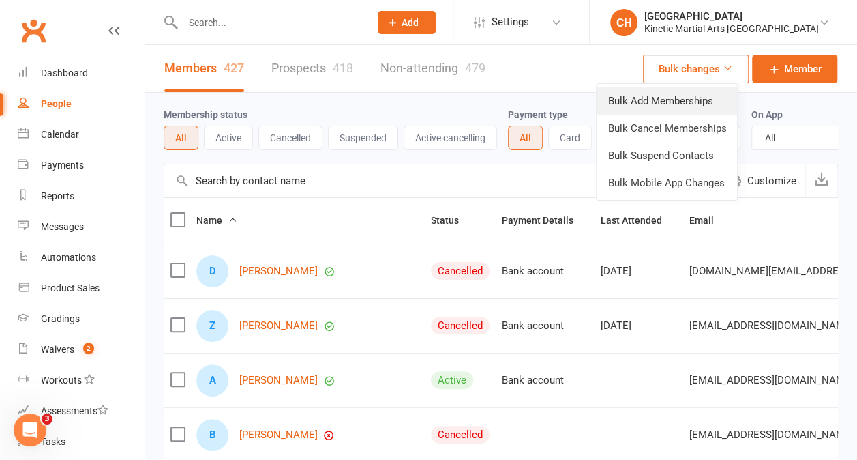
click at [688, 104] on link "Bulk Add Memberships" at bounding box center [667, 100] width 140 height 27
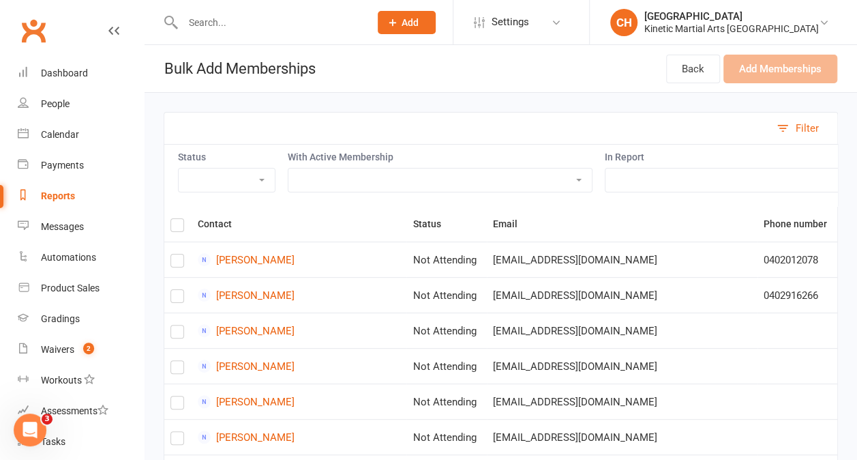
click at [641, 187] on select "Active Members that joined on or after [DATE] Active Members that joined on or …" at bounding box center [738, 179] width 266 height 23
select select "148678"
click at [605, 168] on select "Active Members that joined on or after [DATE] Active Members that joined on or …" at bounding box center [738, 179] width 266 height 23
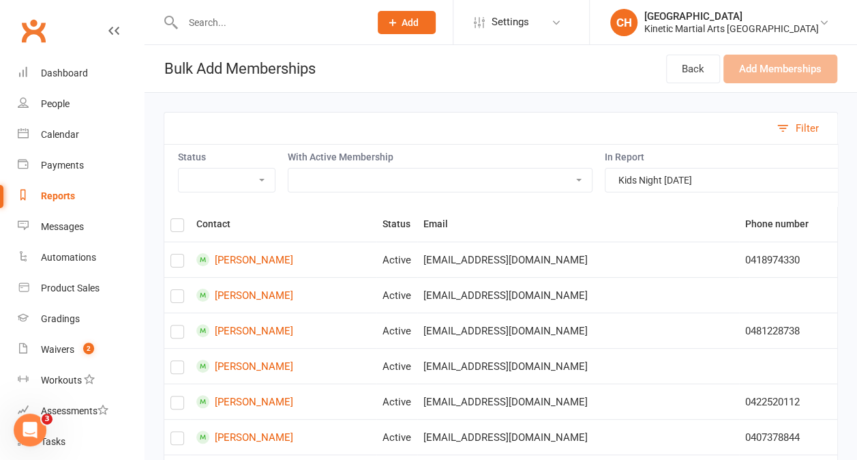
click at [241, 177] on select "Active Cancelled Not Attending" at bounding box center [227, 179] width 96 height 23
click at [183, 227] on label at bounding box center [177, 227] width 14 height 0
click at [183, 219] on input "checkbox" at bounding box center [177, 219] width 14 height 0
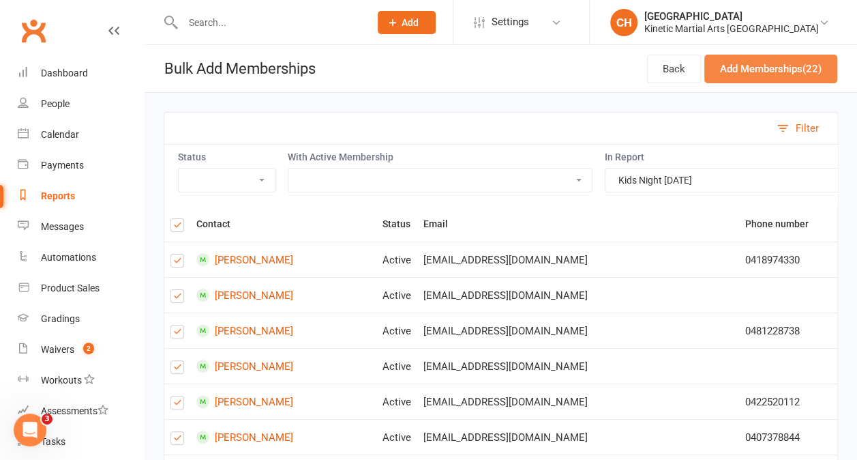
click at [772, 73] on button "Add Memberships (22)" at bounding box center [770, 69] width 133 height 29
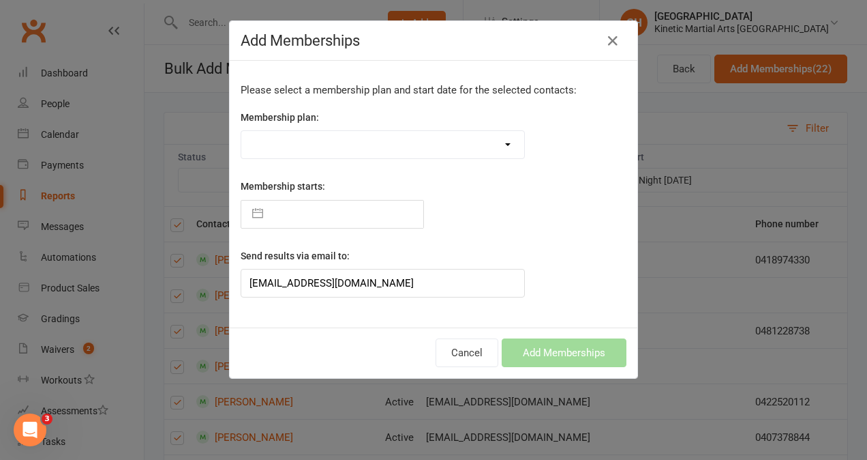
click at [502, 145] on select "Training Fees - $68 Fortnightly Training Fees (Once/Week) - $49 Fortnightly Fre…" at bounding box center [382, 144] width 283 height 27
select select "38634"
click at [241, 131] on select "Training Fees - $68 Fortnightly Training Fees (Once/Week) - $49 Fortnightly Fre…" at bounding box center [382, 144] width 283 height 27
type input "[DATE]"
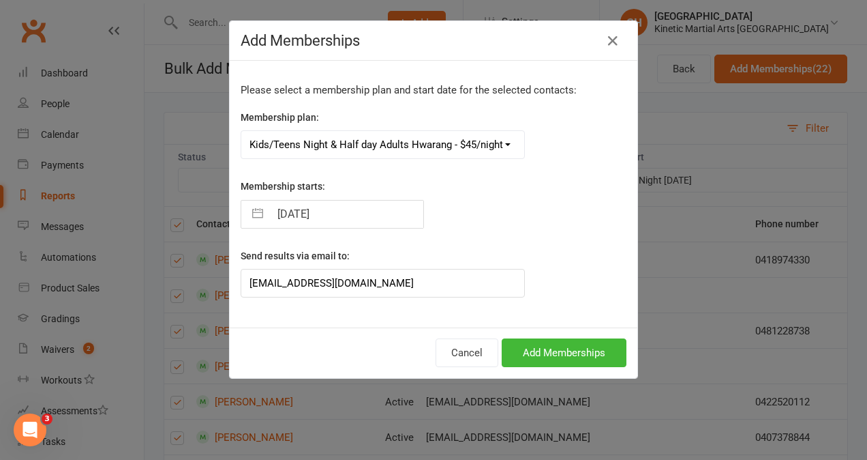
click at [254, 213] on button "button" at bounding box center [257, 213] width 25 height 27
select select "7"
select select "2025"
select select "8"
select select "2025"
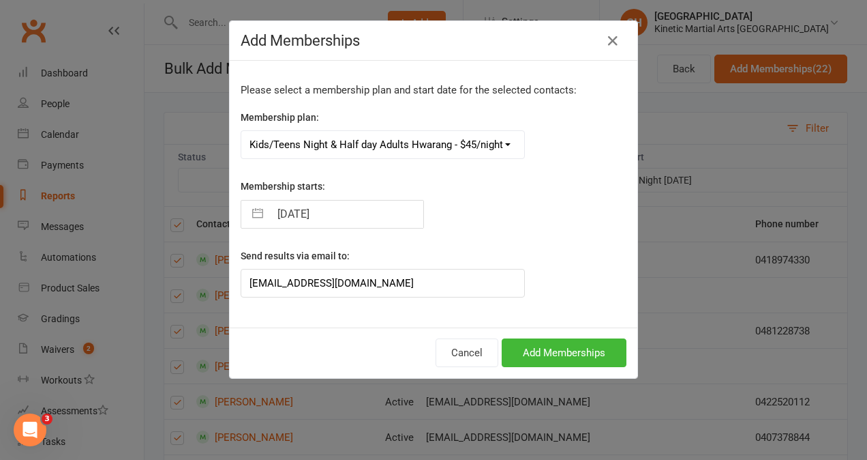
select select "9"
select select "2025"
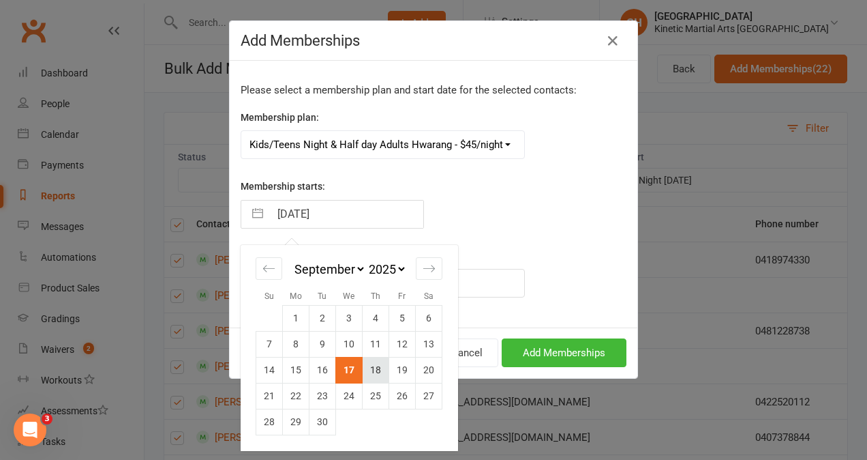
click at [370, 370] on td "18" at bounding box center [376, 370] width 27 height 26
type input "[DATE]"
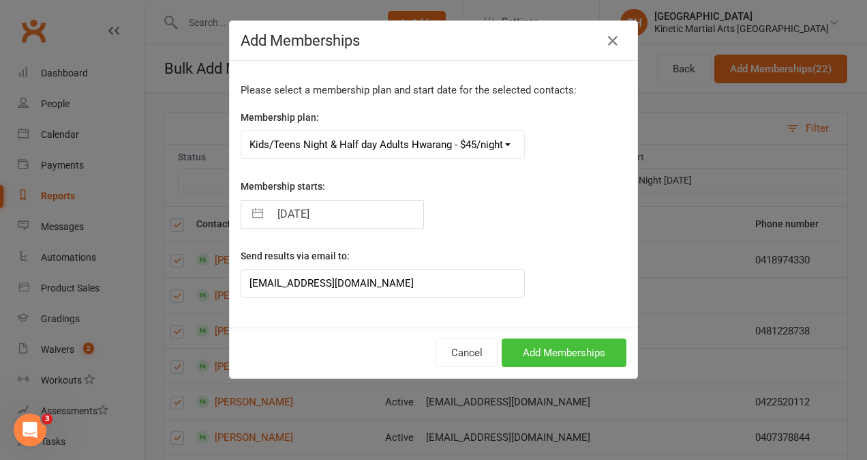
click at [534, 344] on button "Add Memberships" at bounding box center [564, 352] width 125 height 29
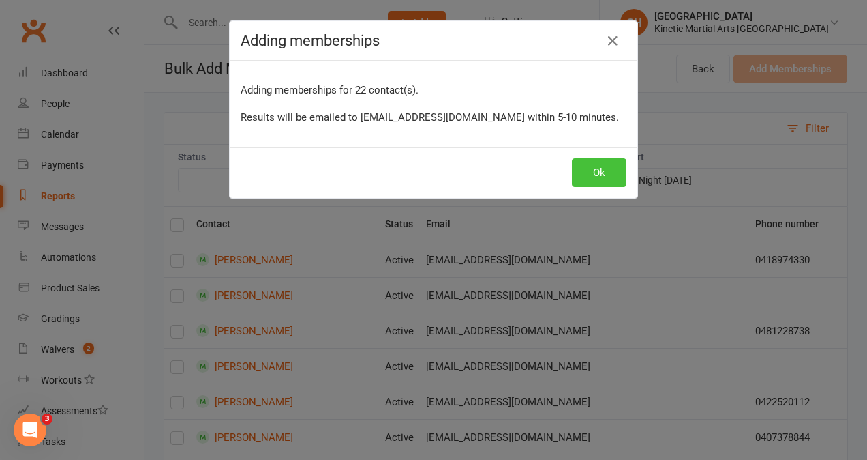
click at [610, 171] on button "Ok" at bounding box center [599, 172] width 55 height 29
